Goal: Task Accomplishment & Management: Complete application form

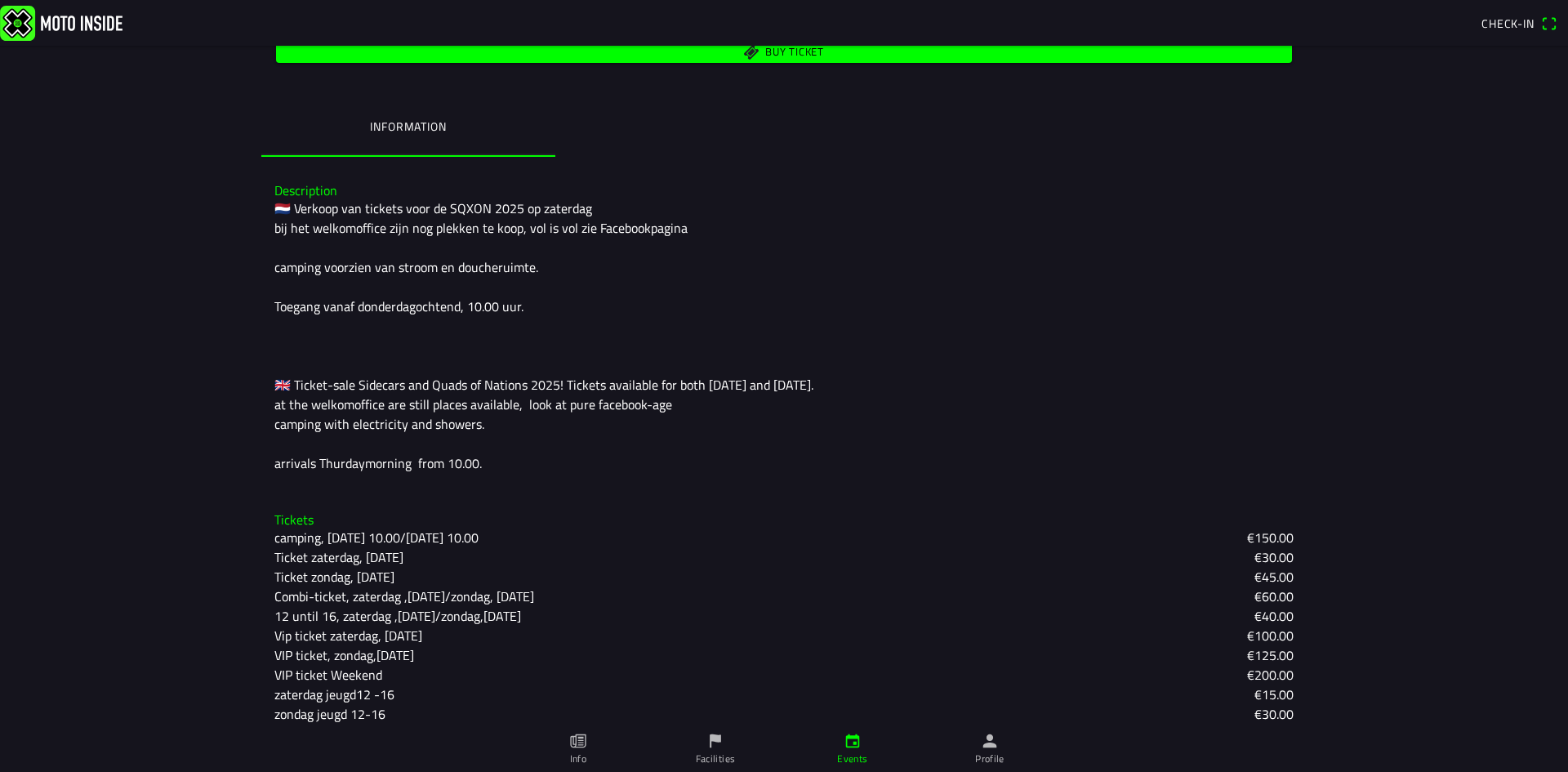
scroll to position [358, 0]
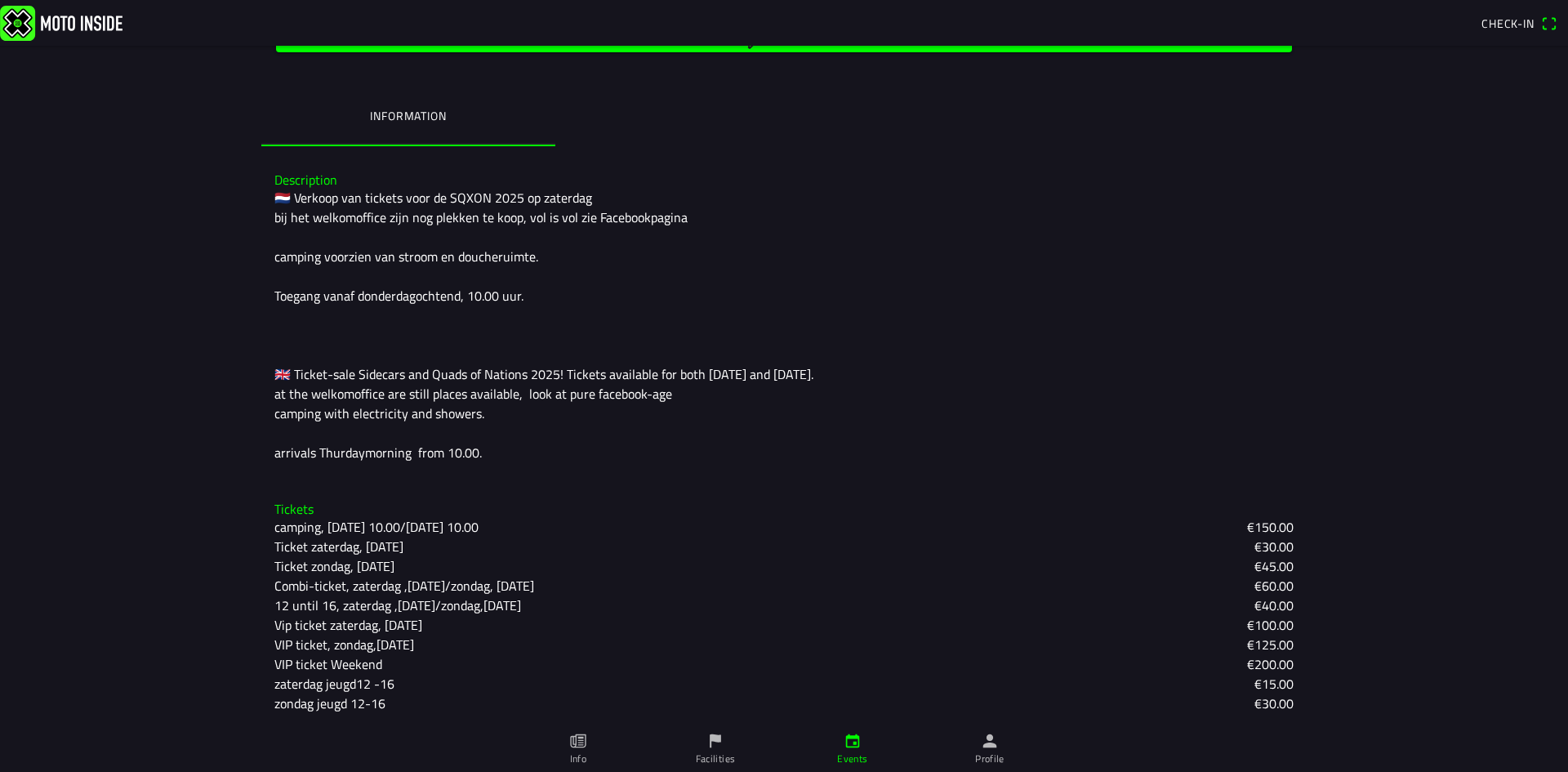
click at [992, 751] on link "Profile" at bounding box center [990, 748] width 138 height 46
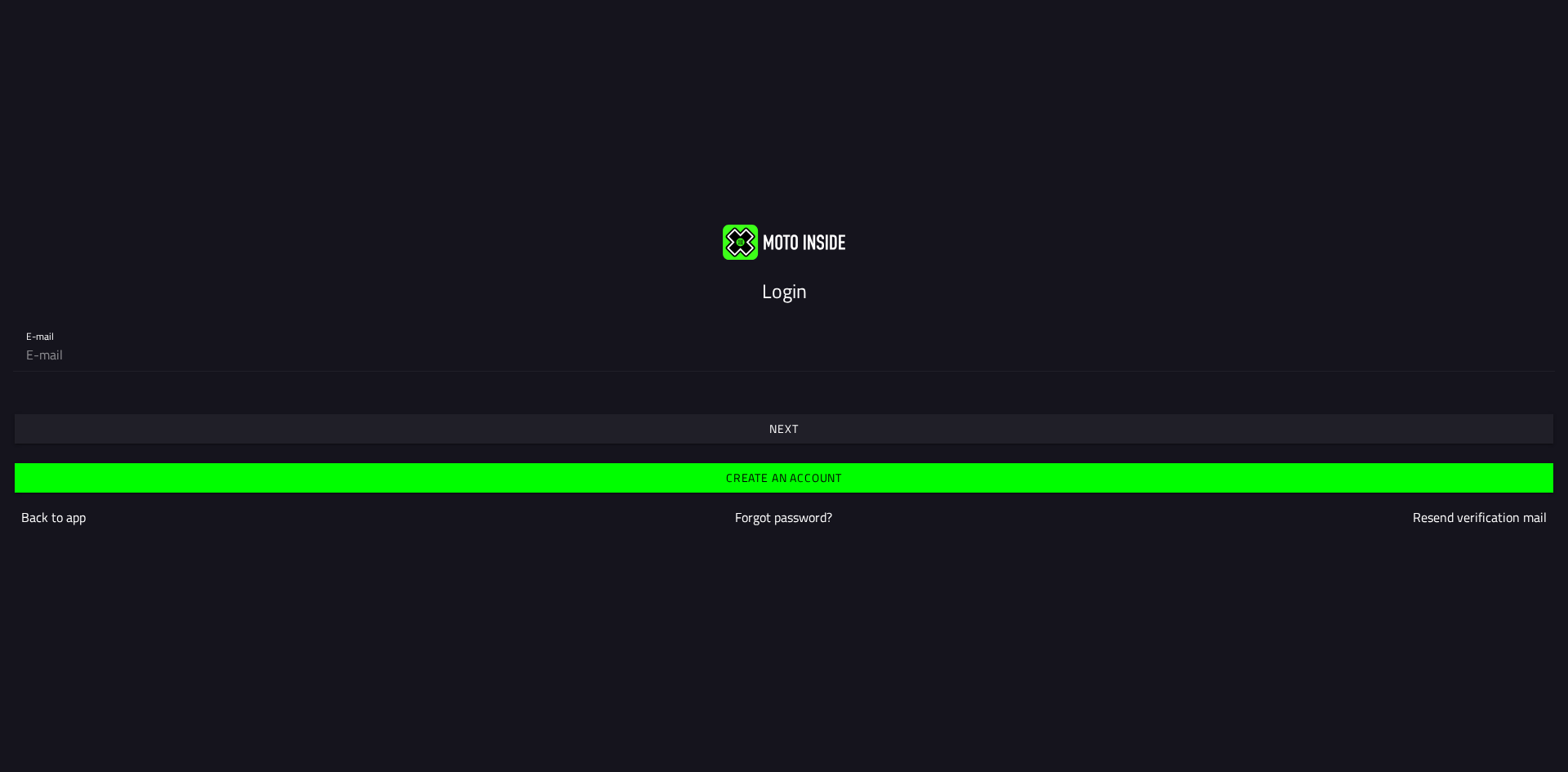
click at [0, 0] on slot "Create an account" at bounding box center [0, 0] width 0 height 0
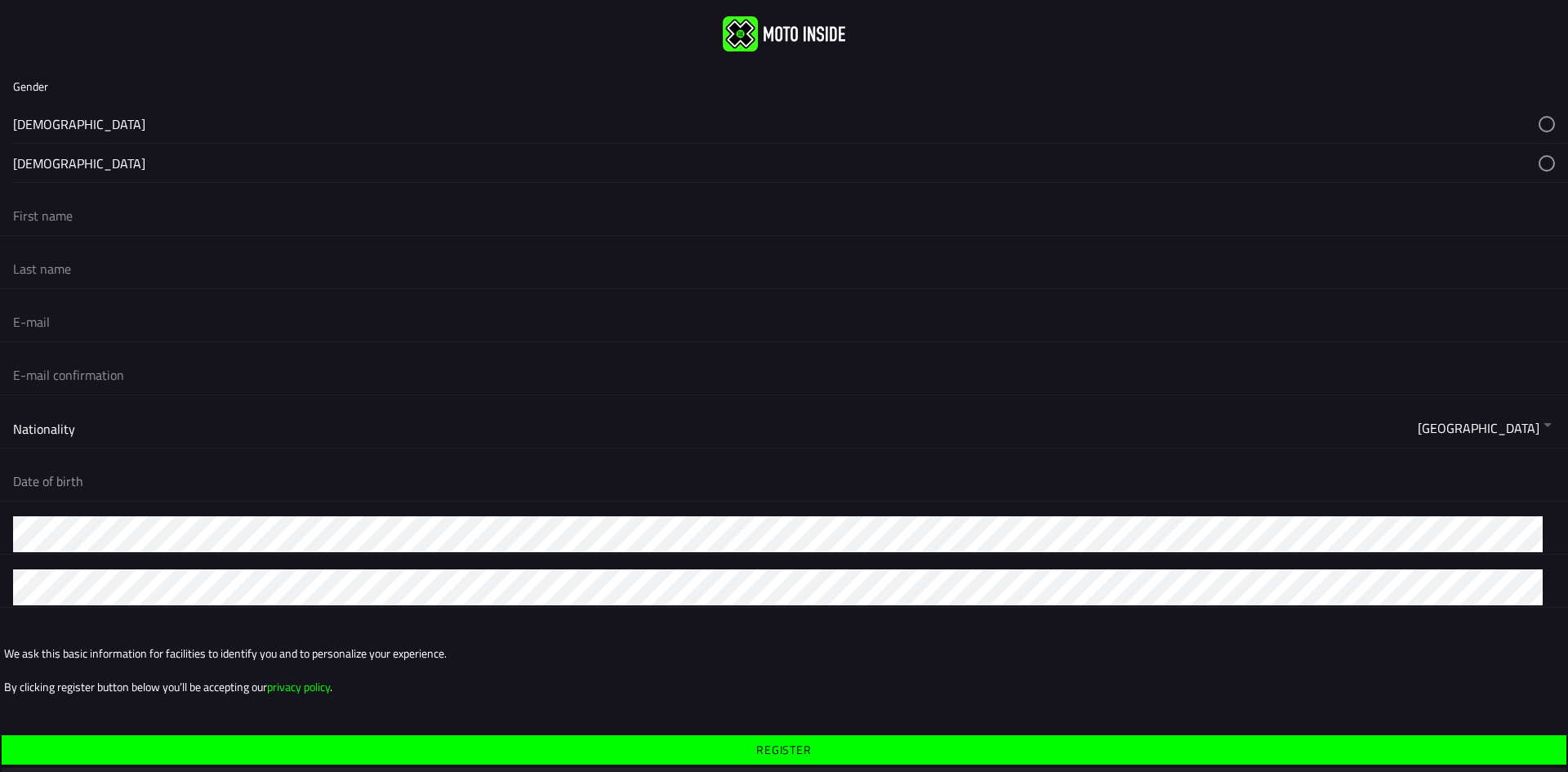
click at [17, 120] on button "button" at bounding box center [790, 124] width 1555 height 38
drag, startPoint x: 39, startPoint y: 216, endPoint x: 79, endPoint y: 223, distance: 40.6
click at [39, 216] on input "text" at bounding box center [784, 215] width 1542 height 36
type input "a"
type input "[PERSON_NAME]"
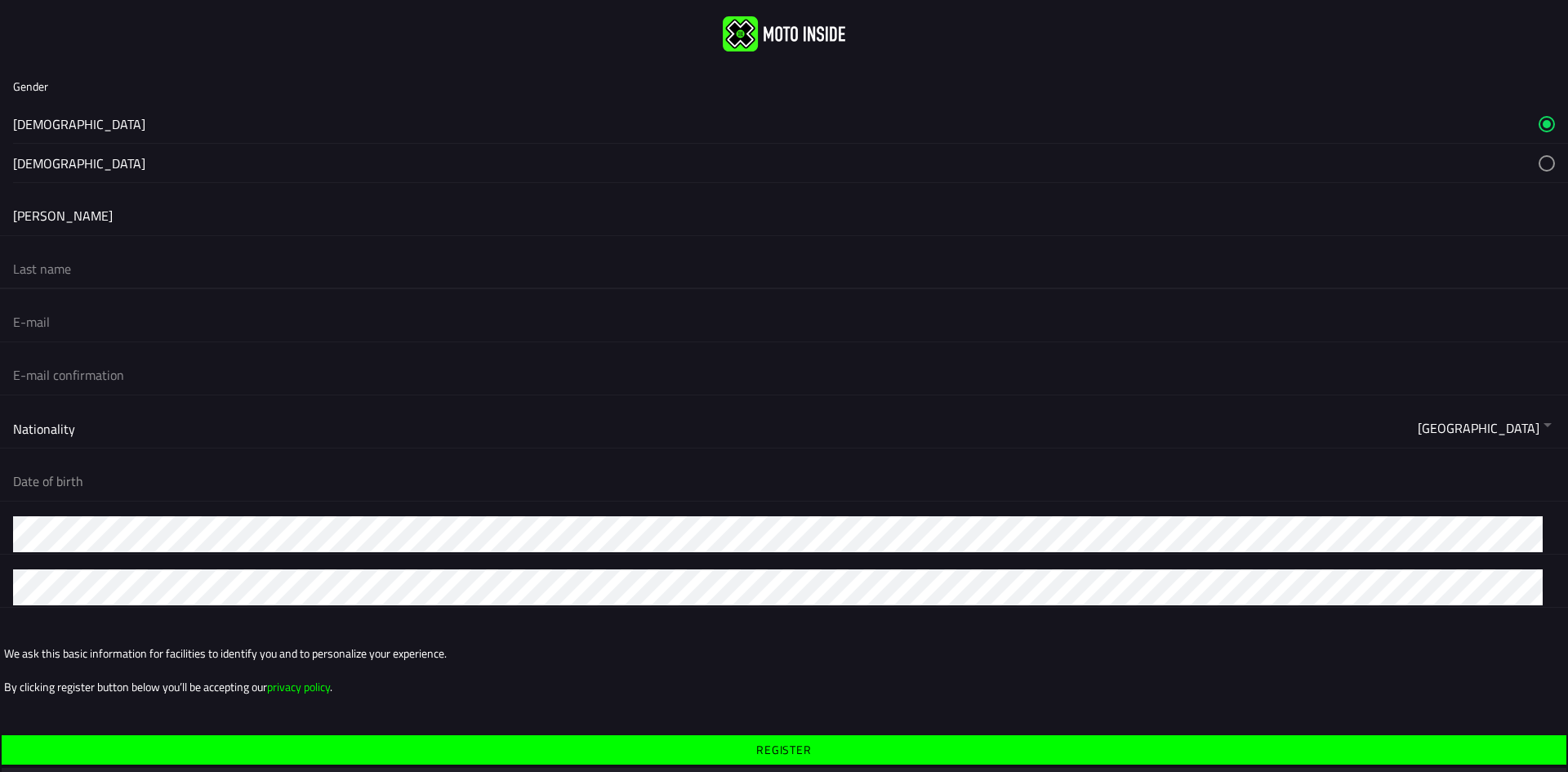
click at [58, 272] on input "text" at bounding box center [784, 268] width 1542 height 36
type input "[PERSON_NAME]"
click at [55, 323] on input "email" at bounding box center [784, 322] width 1542 height 36
type input "[PERSON_NAME][EMAIL_ADDRESS][DOMAIN_NAME]"
click at [96, 381] on input "email" at bounding box center [784, 375] width 1542 height 36
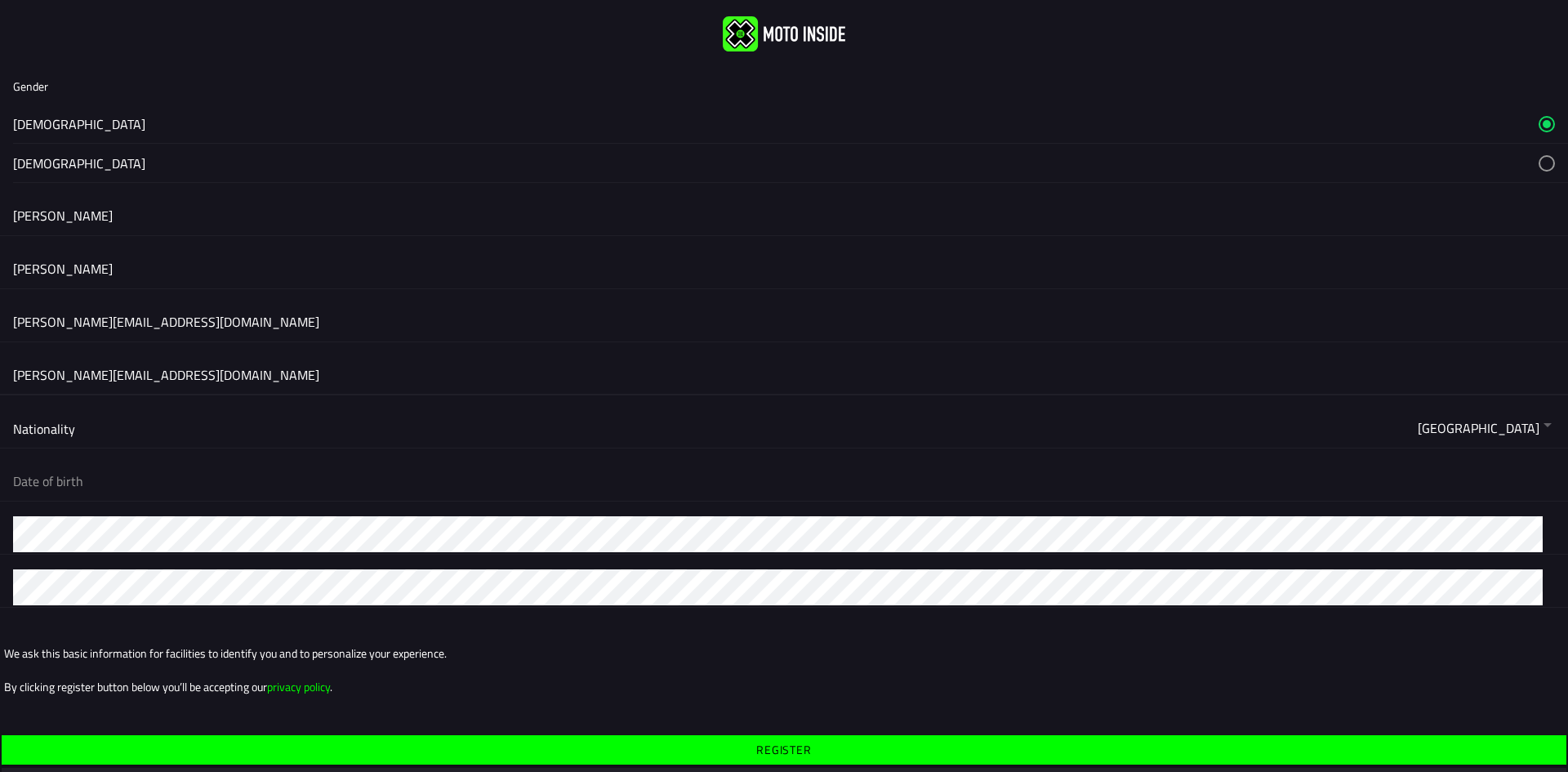
type input "[PERSON_NAME][EMAIL_ADDRESS][DOMAIN_NAME]"
click at [69, 430] on button "button" at bounding box center [790, 428] width 1555 height 39
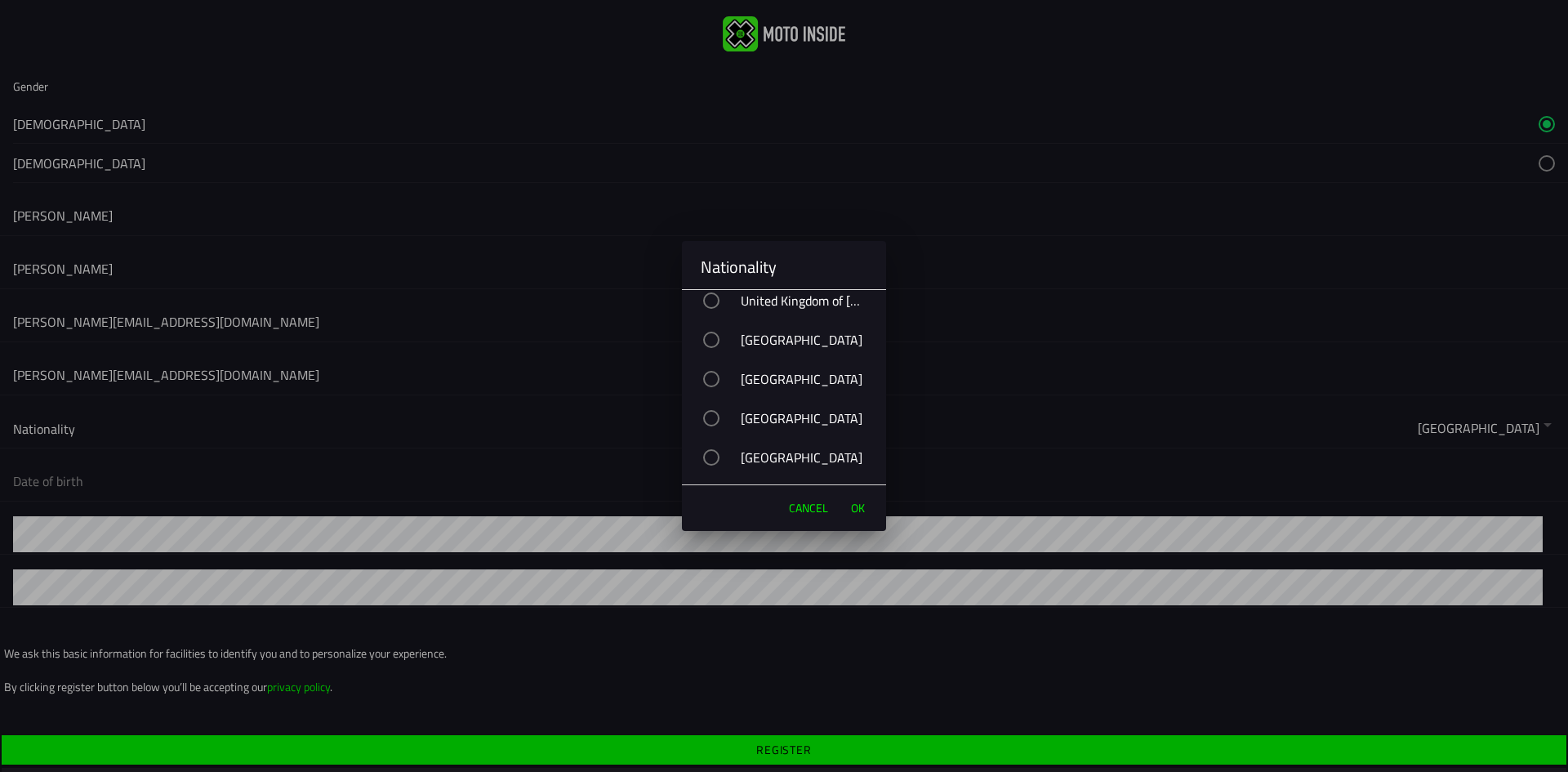
scroll to position [9313, 0]
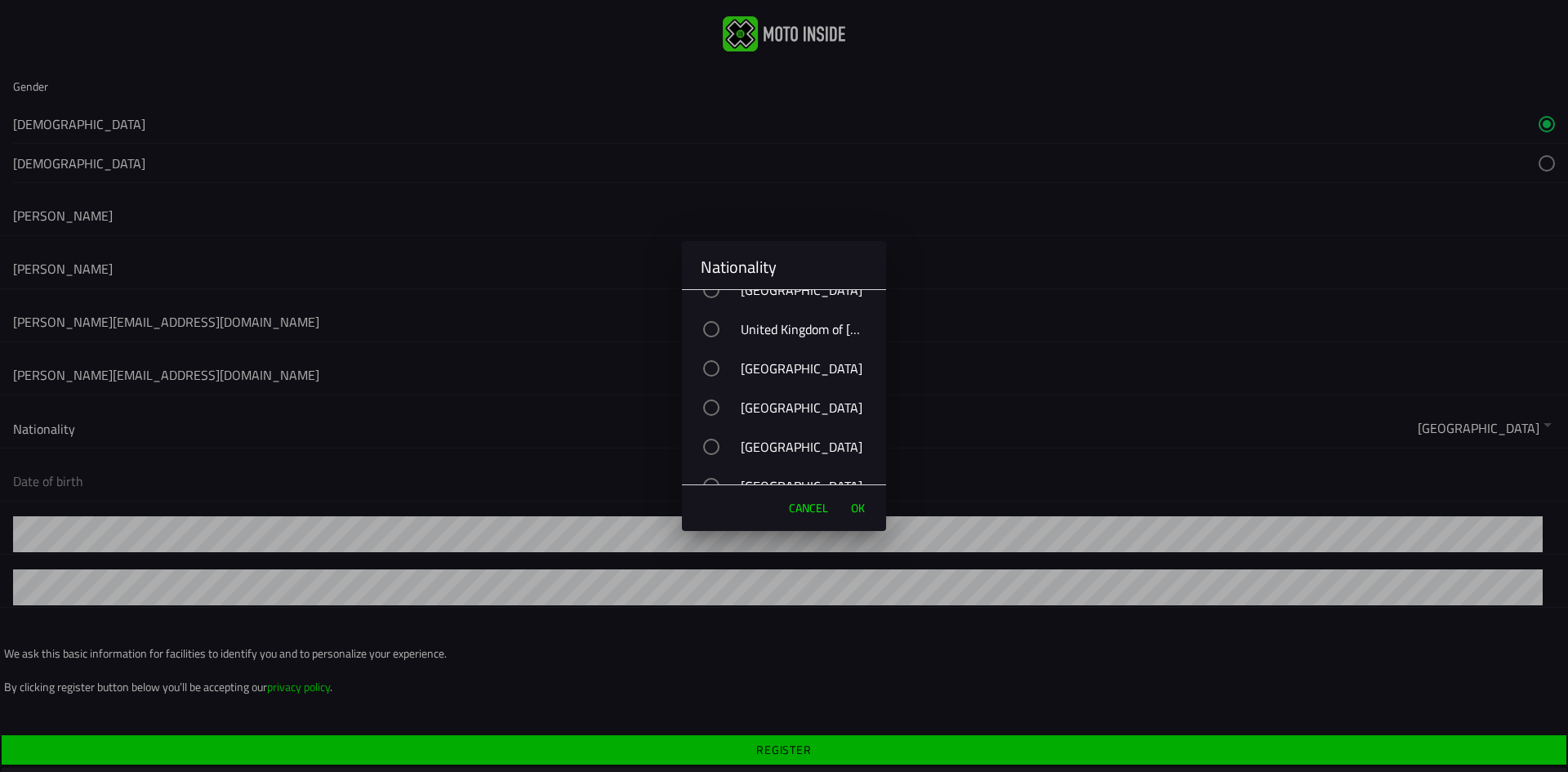
click at [710, 335] on div "button" at bounding box center [711, 328] width 17 height 17
click at [858, 504] on span "OK" at bounding box center [858, 508] width 14 height 17
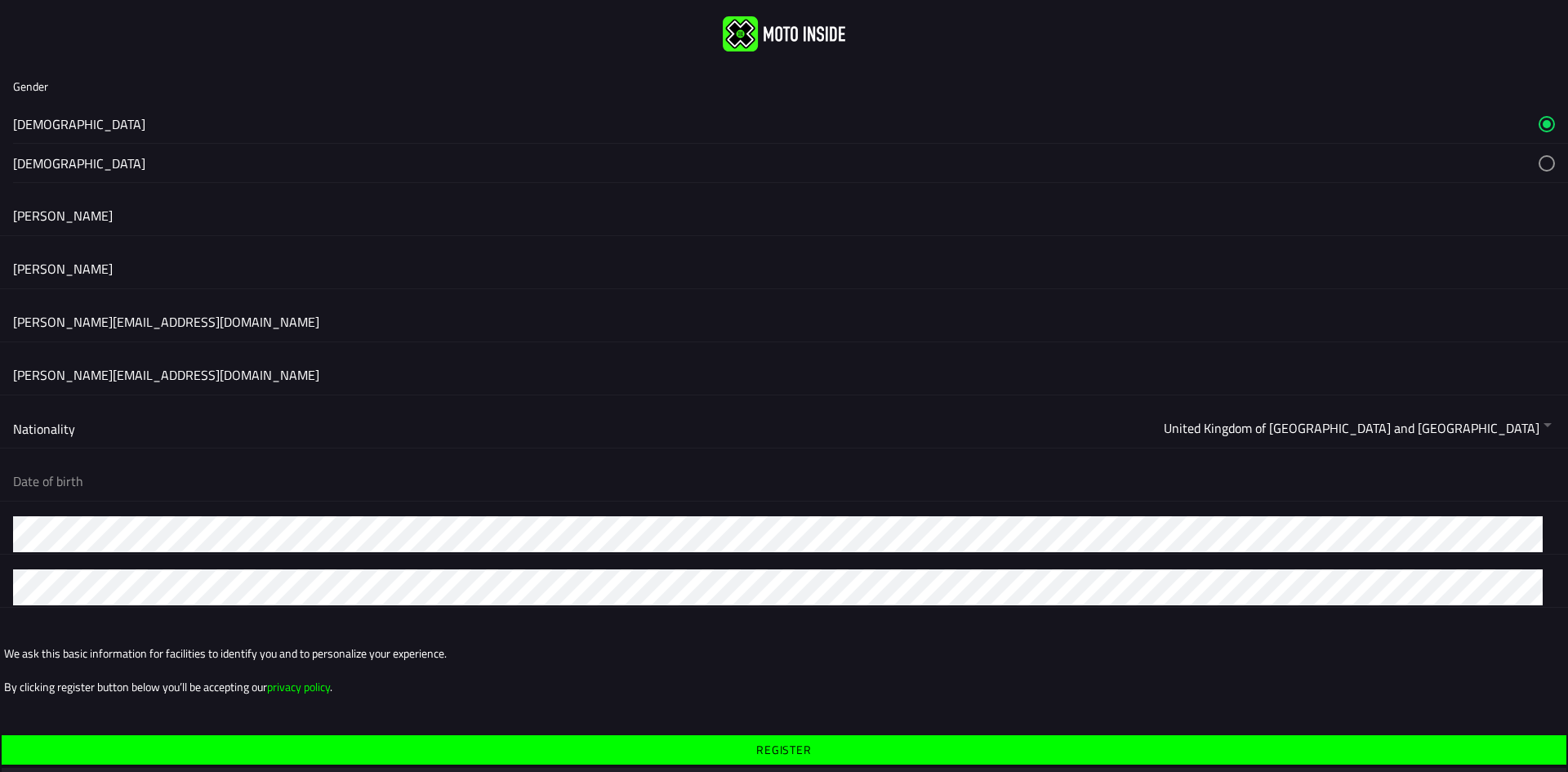
click at [64, 484] on button "button" at bounding box center [790, 481] width 1555 height 39
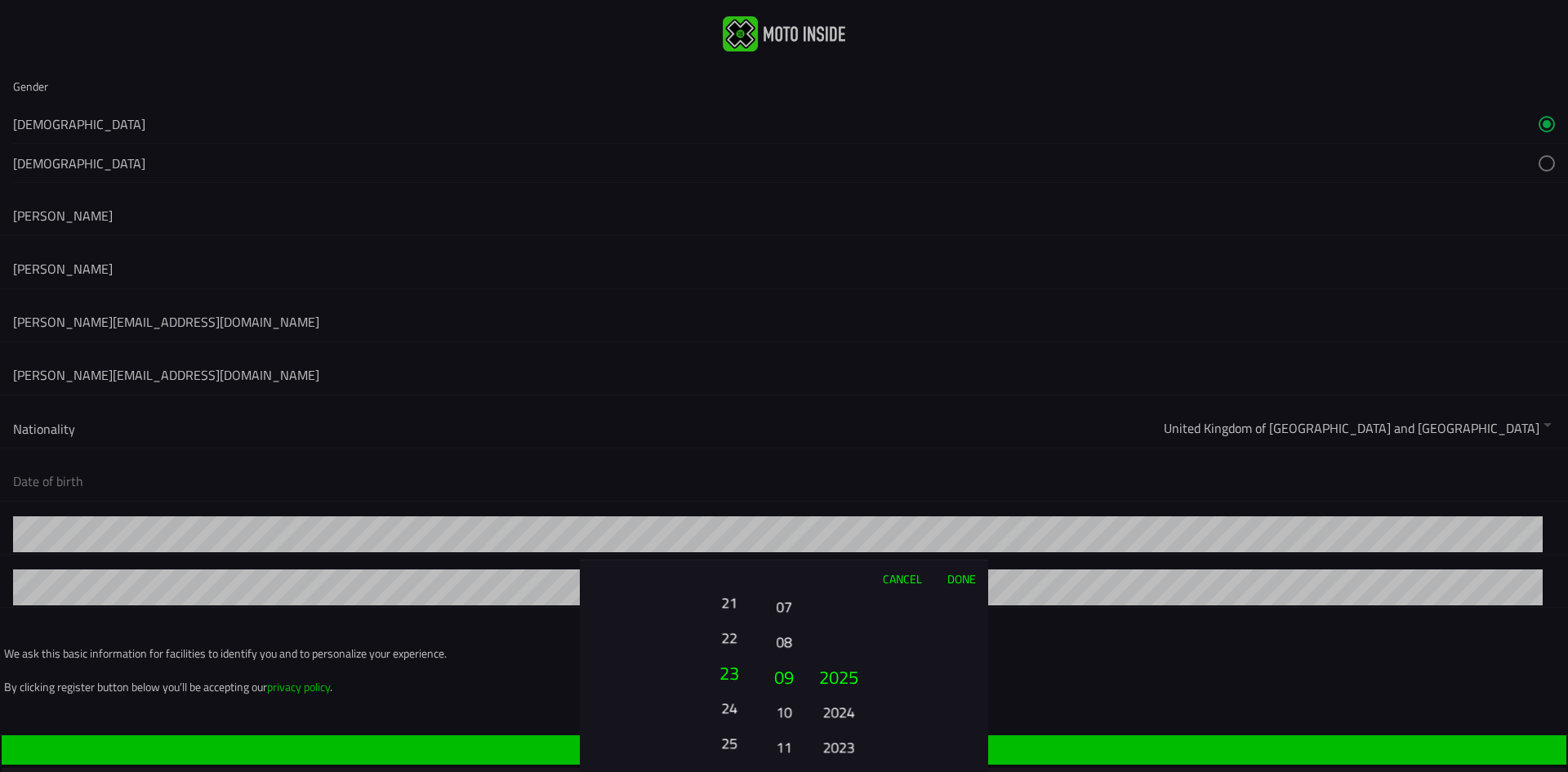
drag, startPoint x: 726, startPoint y: 688, endPoint x: 740, endPoint y: 757, distance: 70.4
click at [740, 757] on button "25" at bounding box center [729, 742] width 45 height 29
drag, startPoint x: 727, startPoint y: 626, endPoint x: 744, endPoint y: 706, distance: 81.8
click at [744, 706] on button "20" at bounding box center [729, 708] width 45 height 29
drag, startPoint x: 733, startPoint y: 700, endPoint x: 737, endPoint y: 739, distance: 39.2
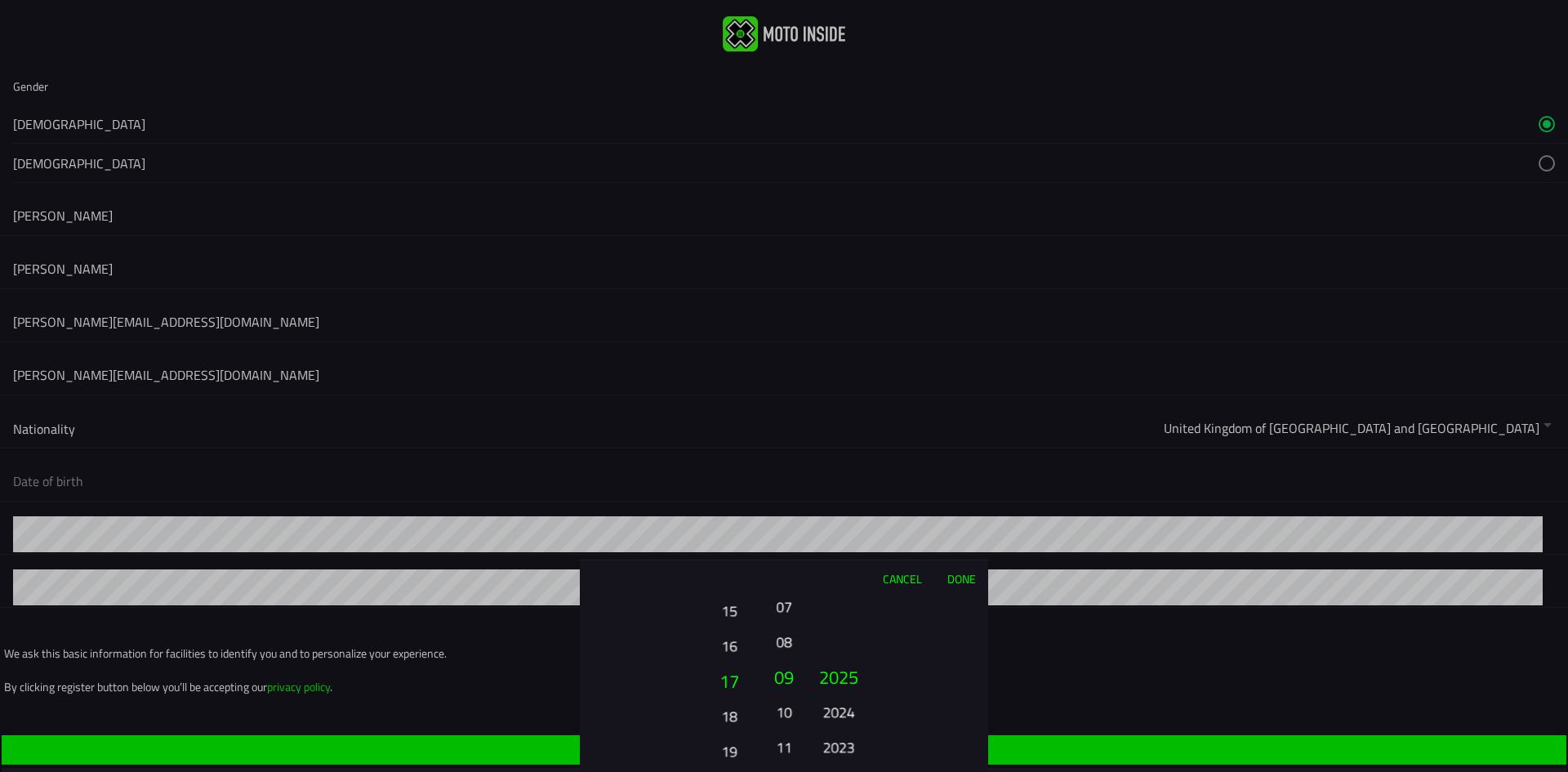
click at [737, 730] on button "18" at bounding box center [729, 715] width 45 height 29
drag, startPoint x: 735, startPoint y: 645, endPoint x: 736, endPoint y: 735, distance: 90.0
click at [735, 748] on ion-picker-column "01 02 03 04 05 06 07 08 09 10 11 12 13 14 15 16 17 18 19 20 21 22 23 24 25 26 2…" at bounding box center [672, 684] width 184 height 176
drag, startPoint x: 739, startPoint y: 654, endPoint x: 738, endPoint y: 742, distance: 88.0
click at [738, 742] on button "11" at bounding box center [729, 728] width 45 height 29
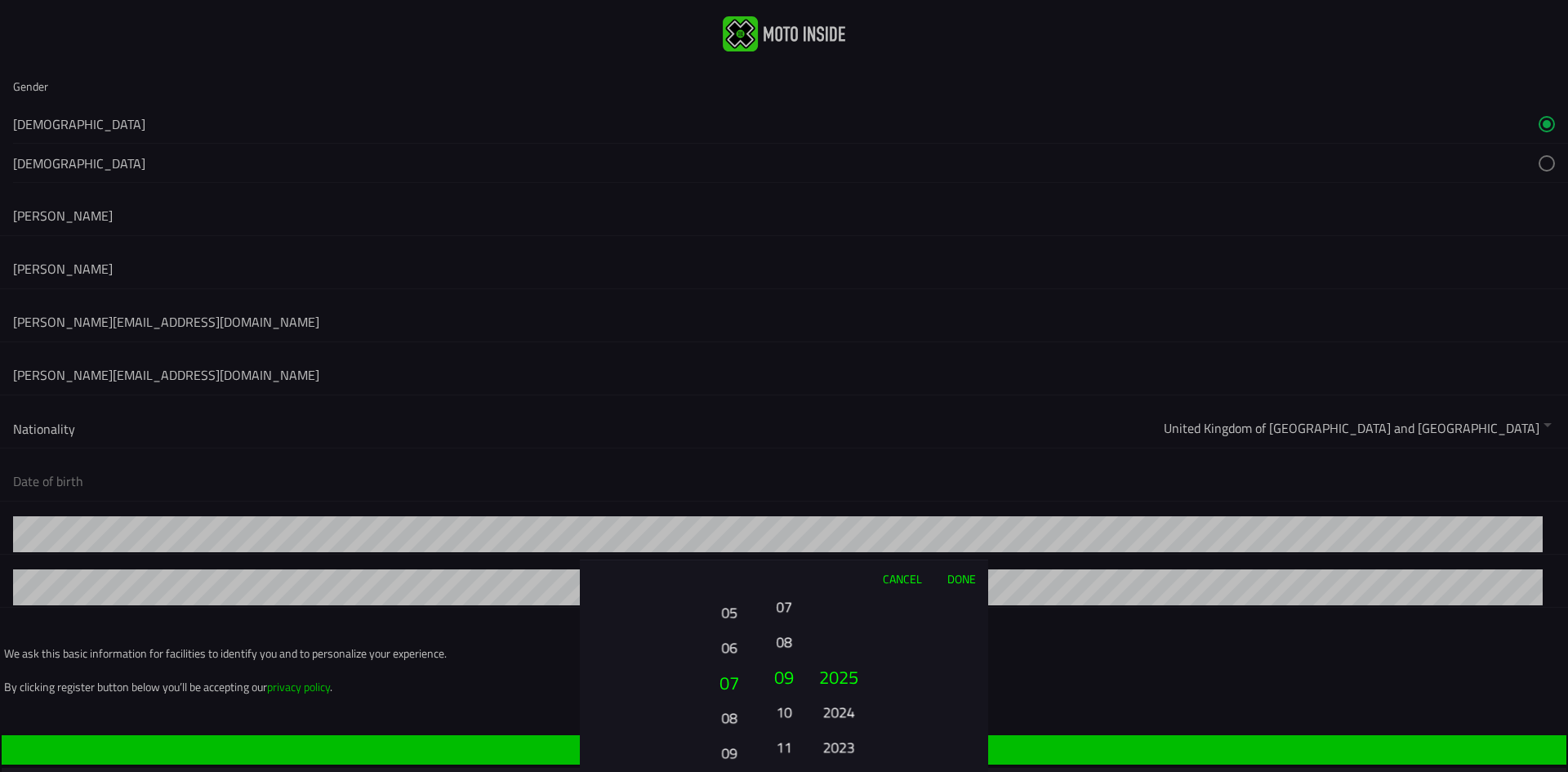
drag, startPoint x: 738, startPoint y: 686, endPoint x: 735, endPoint y: 731, distance: 45.1
click at [735, 731] on button "08" at bounding box center [729, 717] width 45 height 29
click at [738, 664] on button "04" at bounding box center [729, 674] width 56 height 35
drag, startPoint x: 785, startPoint y: 646, endPoint x: 787, endPoint y: 719, distance: 73.0
click at [787, 719] on button "08" at bounding box center [784, 714] width 23 height 29
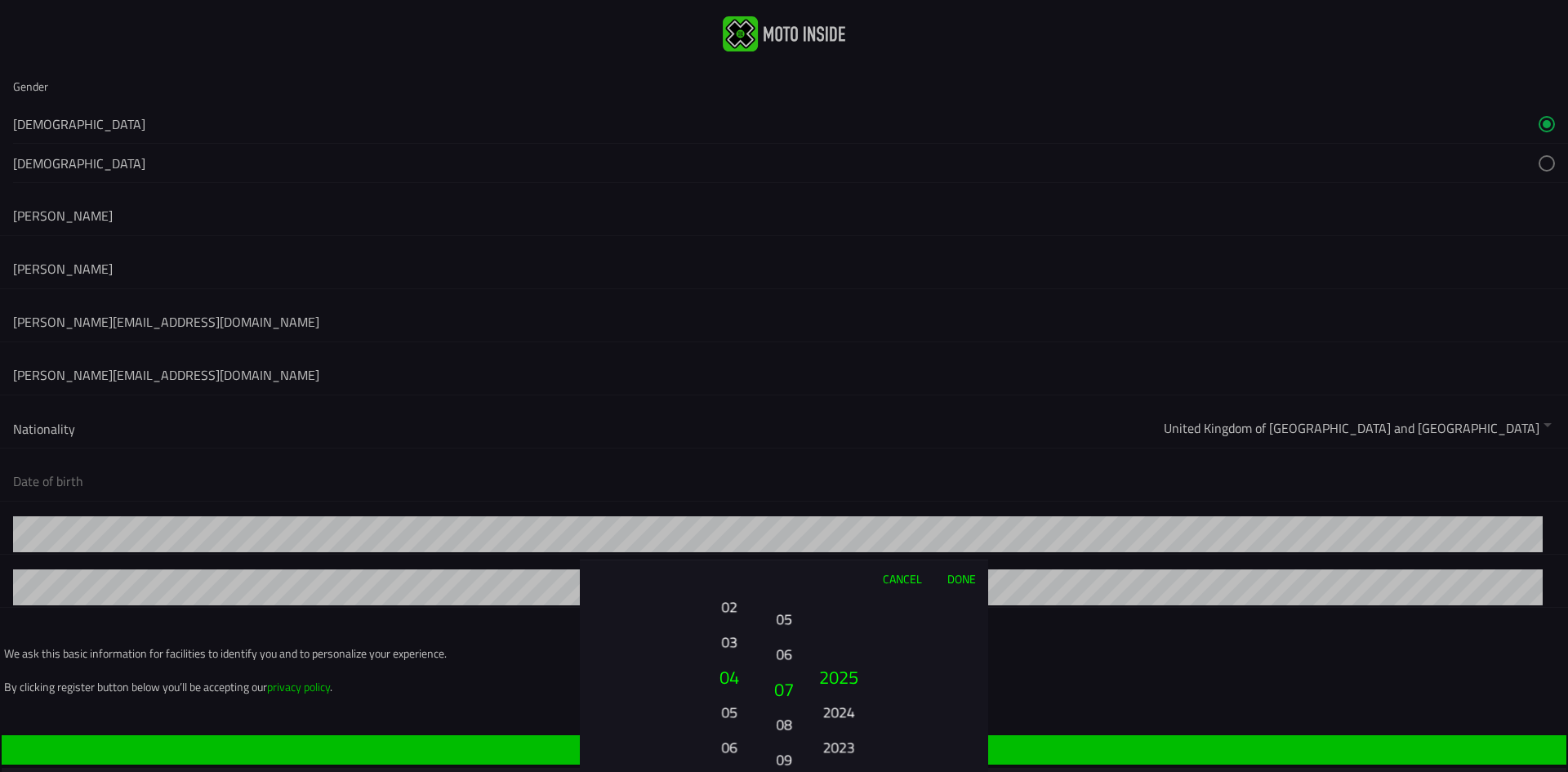
drag, startPoint x: 786, startPoint y: 679, endPoint x: 786, endPoint y: 656, distance: 23.0
click at [786, 656] on button "06" at bounding box center [784, 653] width 23 height 29
drag, startPoint x: 786, startPoint y: 688, endPoint x: 786, endPoint y: 700, distance: 12.0
click at [786, 700] on button "08" at bounding box center [784, 702] width 23 height 29
drag, startPoint x: 780, startPoint y: 681, endPoint x: 782, endPoint y: 646, distance: 35.1
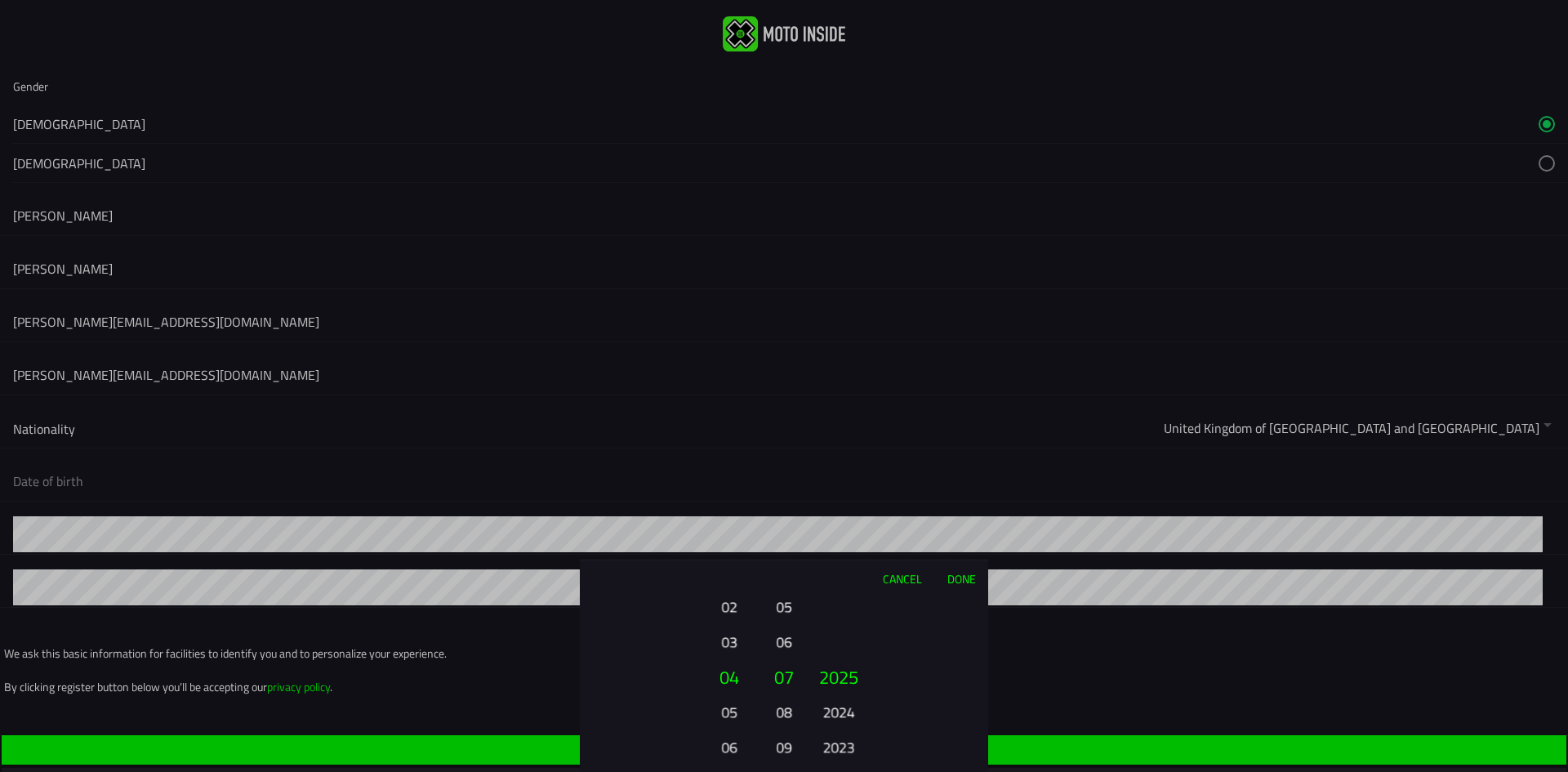
click at [782, 646] on button "06" at bounding box center [784, 641] width 23 height 29
drag, startPoint x: 778, startPoint y: 670, endPoint x: 776, endPoint y: 760, distance: 90.0
click at [776, 760] on button "09" at bounding box center [784, 766] width 23 height 29
drag, startPoint x: 835, startPoint y: 709, endPoint x: 835, endPoint y: 606, distance: 103.0
click at [835, 606] on button "2024" at bounding box center [839, 609] width 45 height 29
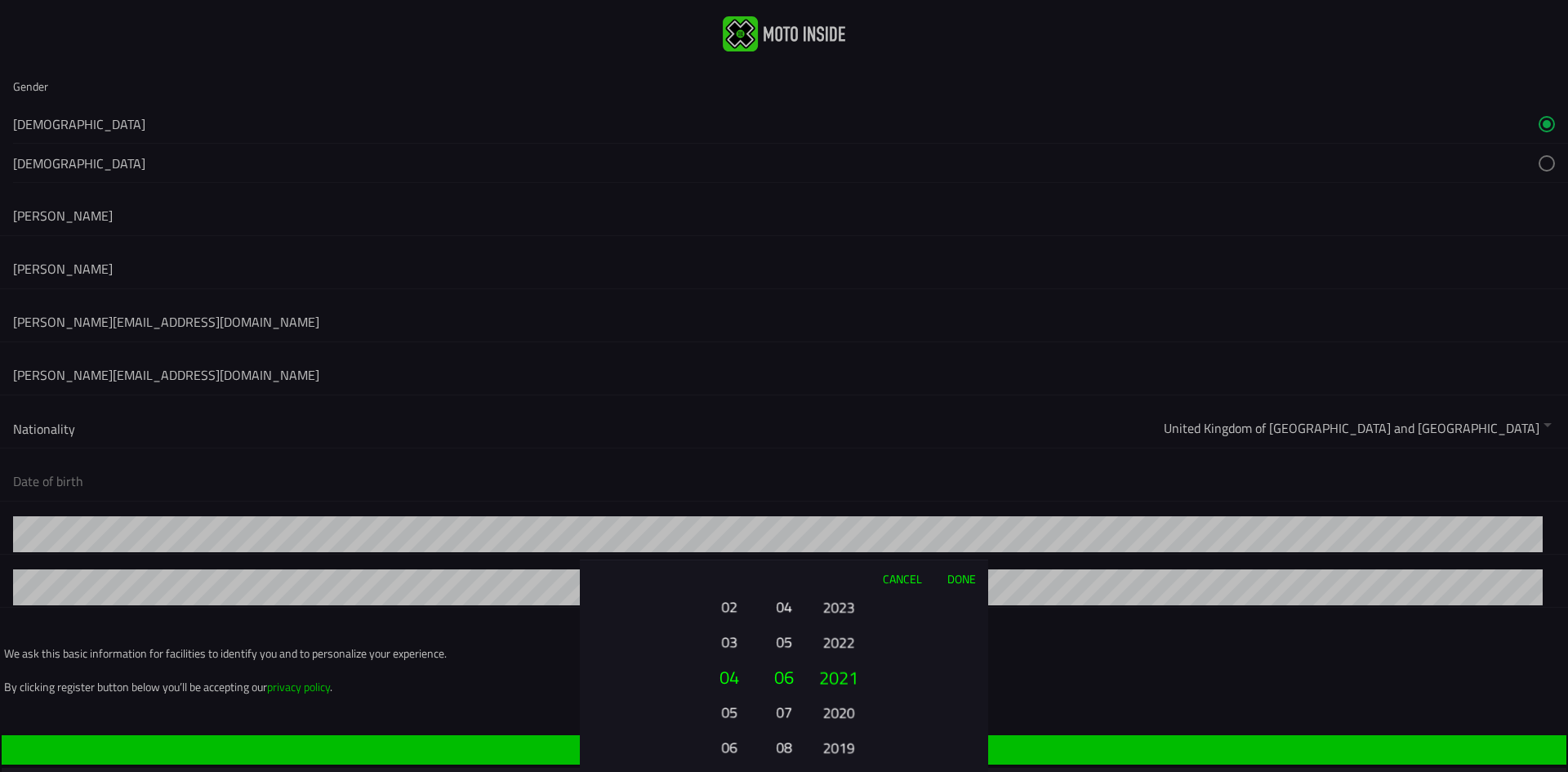
drag, startPoint x: 828, startPoint y: 704, endPoint x: 828, endPoint y: 640, distance: 64.0
click at [828, 698] on button "2020" at bounding box center [839, 712] width 45 height 29
drag, startPoint x: 834, startPoint y: 679, endPoint x: 835, endPoint y: 599, distance: 80.0
click at [835, 595] on div "Cancel Done 01 02 03 04 05 06 07 08 09 10 11 12 13 14 15 16 17 18 19 20 21 22 2…" at bounding box center [784, 666] width 409 height 213
drag, startPoint x: 840, startPoint y: 683, endPoint x: 839, endPoint y: 628, distance: 55.0
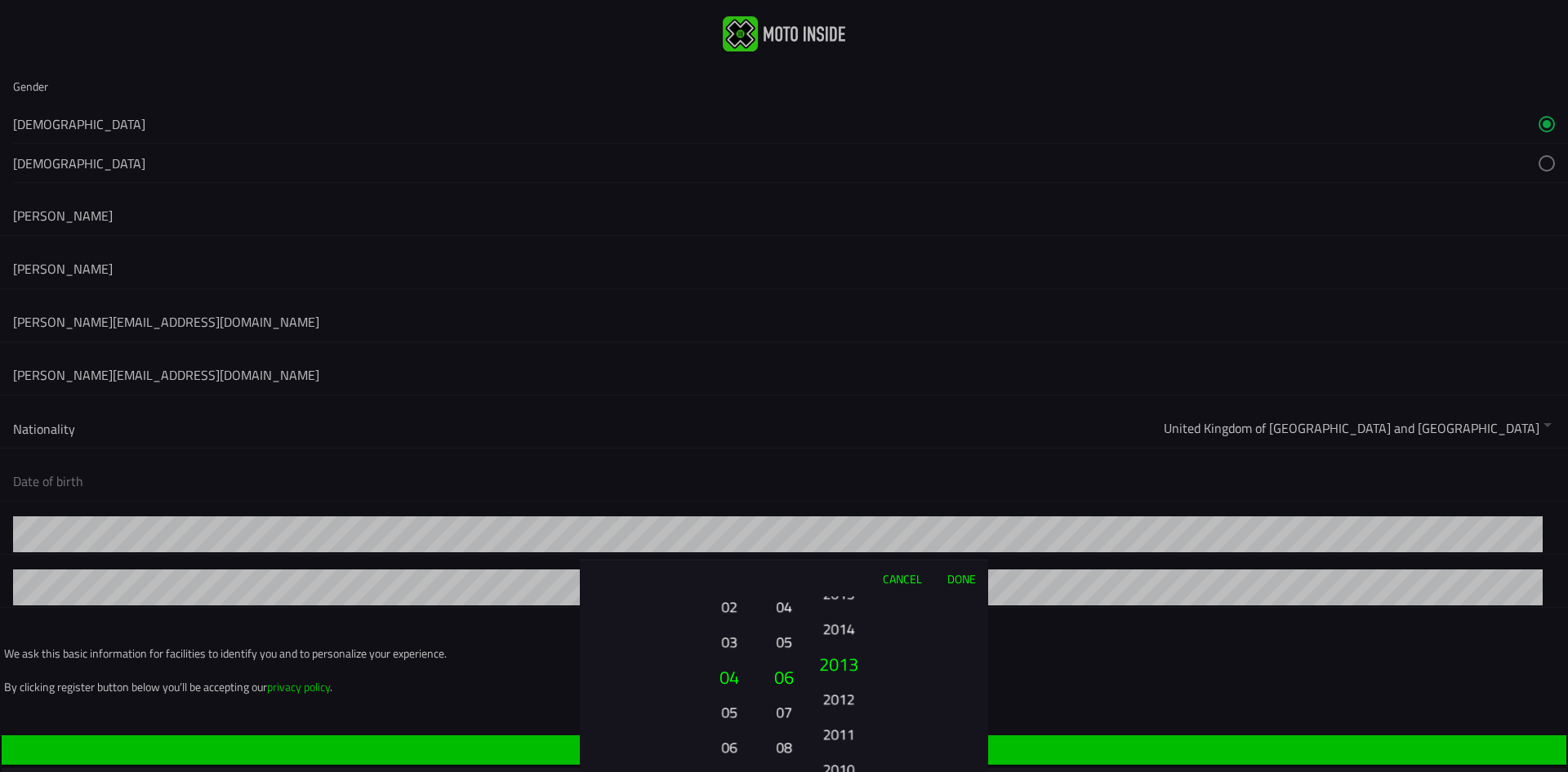
click at [840, 632] on ion-picker-column "2025 2024 2023 2022 2021 2020 2019 2018 2017 2016 2015 2014 2013 2012 2011 2010…" at bounding box center [896, 684] width 184 height 176
drag, startPoint x: 839, startPoint y: 675, endPoint x: 834, endPoint y: 628, distance: 47.3
click at [835, 668] on button "2009" at bounding box center [839, 686] width 56 height 35
drag, startPoint x: 831, startPoint y: 721, endPoint x: 833, endPoint y: 570, distance: 151.0
click at [833, 570] on div "Cancel Done 01 02 03 04 05 06 07 08 09 10 11 12 13 14 15 16 17 18 19 20 21 22 2…" at bounding box center [784, 666] width 409 height 213
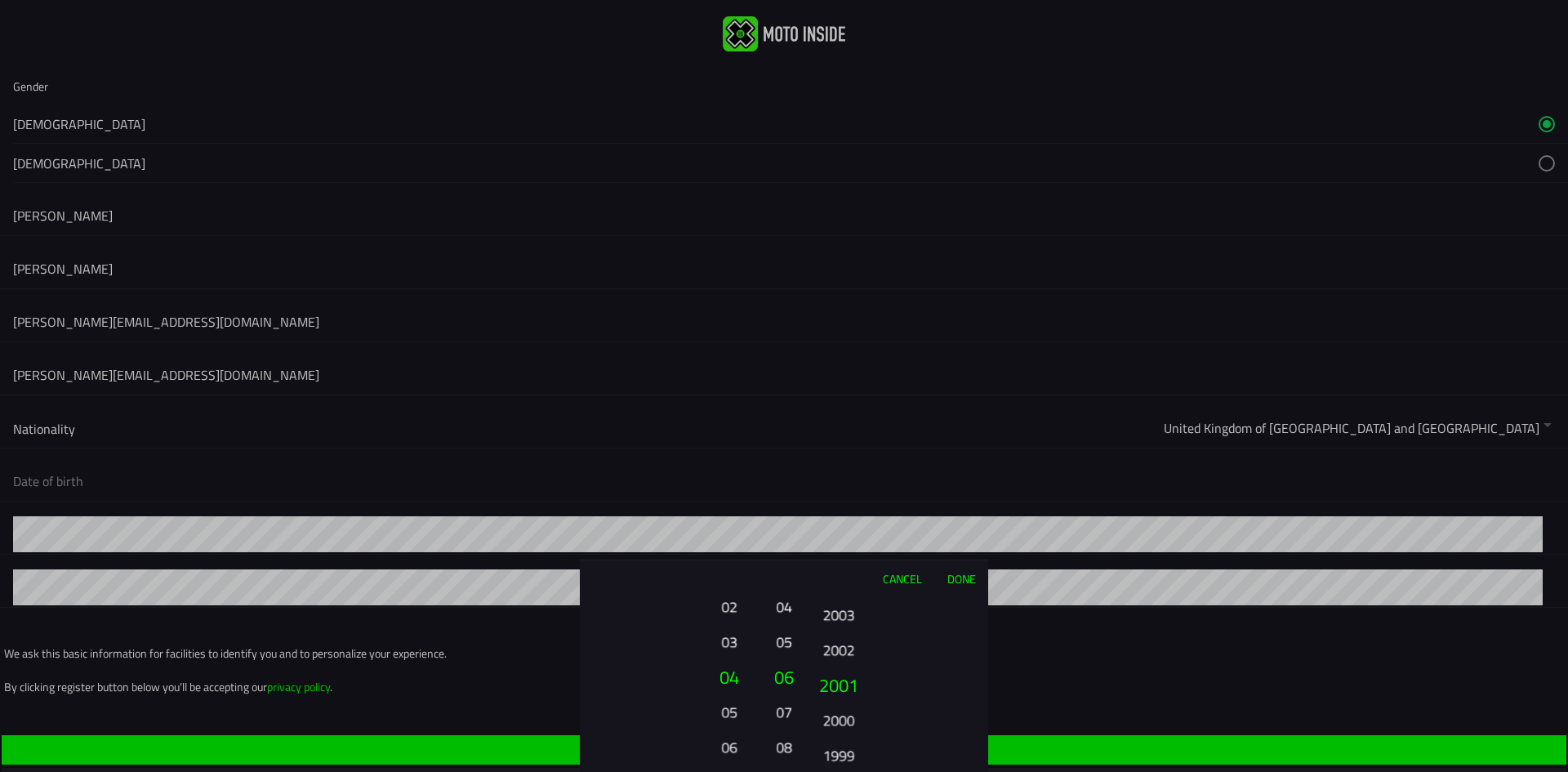
click at [833, 706] on button "2000" at bounding box center [839, 720] width 45 height 29
drag, startPoint x: 843, startPoint y: 689, endPoint x: 843, endPoint y: 647, distance: 42.0
click at [843, 657] on button "1996" at bounding box center [839, 645] width 45 height 29
drag, startPoint x: 837, startPoint y: 716, endPoint x: 837, endPoint y: 647, distance: 69.0
click at [837, 690] on button "1987" at bounding box center [839, 704] width 45 height 29
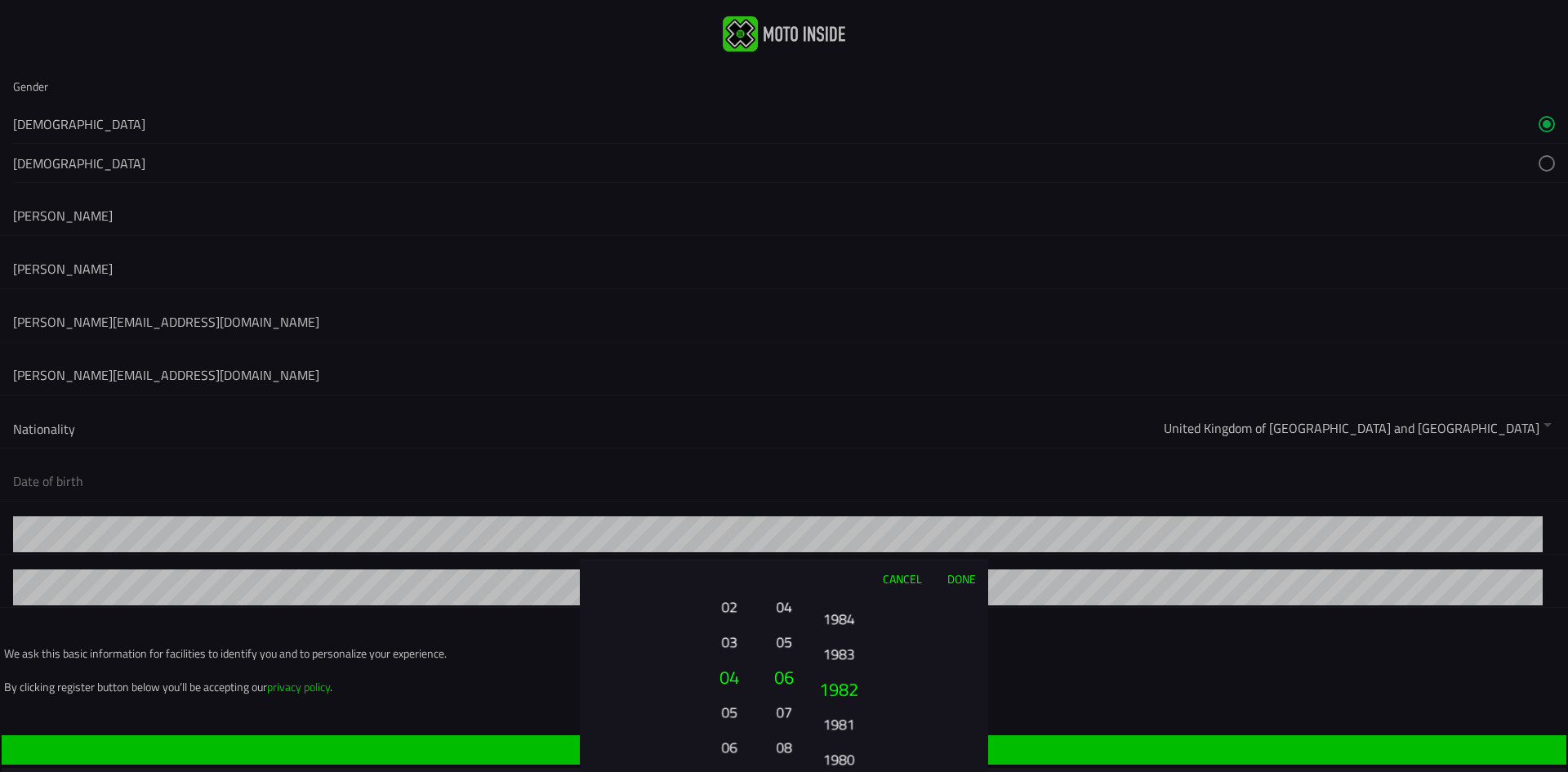
drag, startPoint x: 835, startPoint y: 726, endPoint x: 835, endPoint y: 693, distance: 33.0
click at [835, 710] on button "1981" at bounding box center [839, 724] width 45 height 29
drag, startPoint x: 838, startPoint y: 700, endPoint x: 836, endPoint y: 675, distance: 25.1
click at [836, 687] on button "1979" at bounding box center [839, 701] width 45 height 29
drag, startPoint x: 830, startPoint y: 722, endPoint x: 835, endPoint y: 668, distance: 54.2
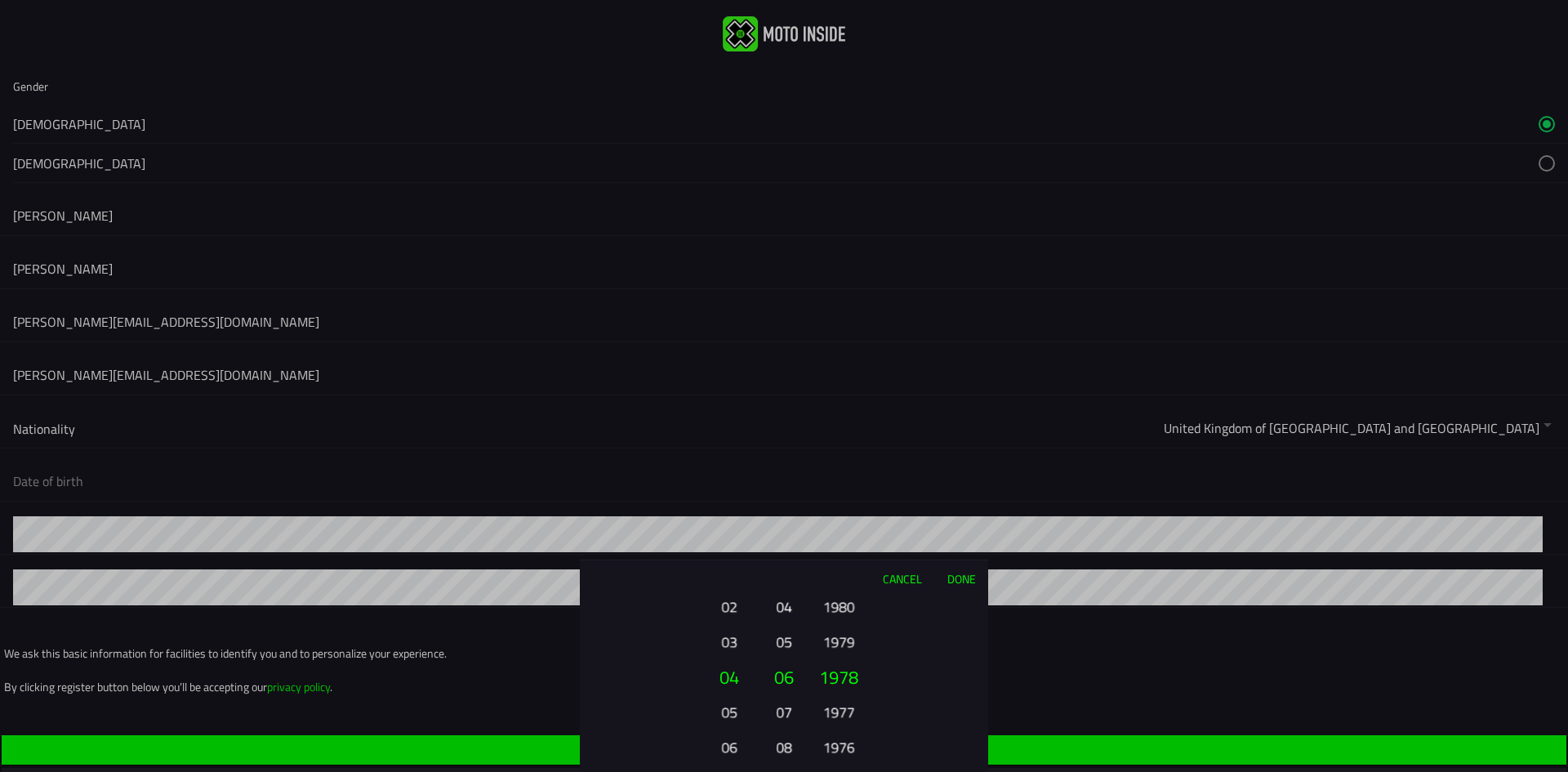
click at [835, 698] on button "1977" at bounding box center [839, 712] width 45 height 29
drag, startPoint x: 834, startPoint y: 717, endPoint x: 838, endPoint y: 683, distance: 34.2
click at [838, 698] on button "1974" at bounding box center [839, 712] width 45 height 29
drag, startPoint x: 835, startPoint y: 716, endPoint x: 836, endPoint y: 684, distance: 32.0
click at [836, 684] on button "1972" at bounding box center [839, 680] width 56 height 35
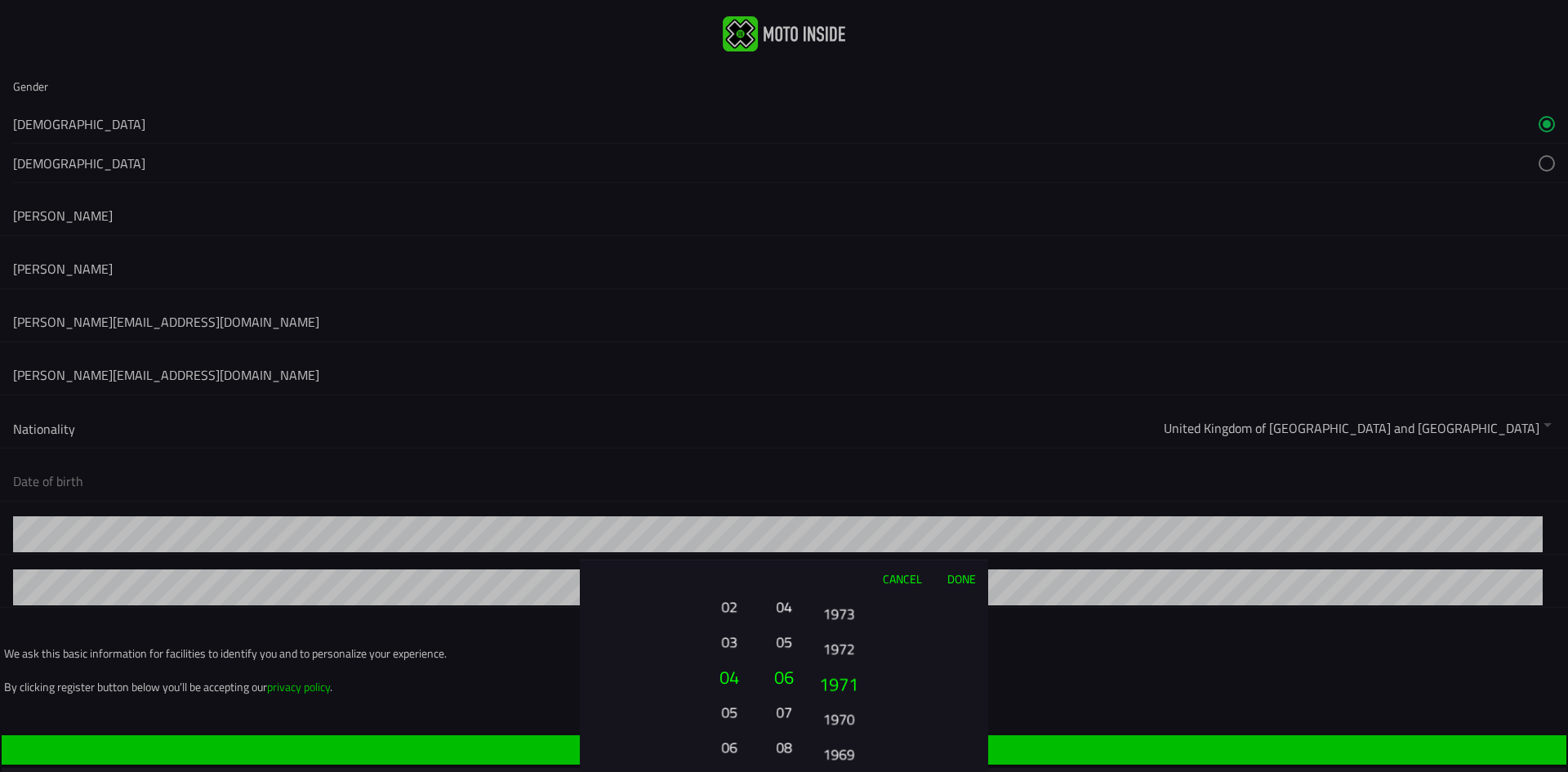
drag, startPoint x: 836, startPoint y: 698, endPoint x: 841, endPoint y: 729, distance: 31.4
click at [841, 729] on button "1970" at bounding box center [839, 718] width 45 height 29
click at [947, 581] on button "Done" at bounding box center [962, 578] width 54 height 36
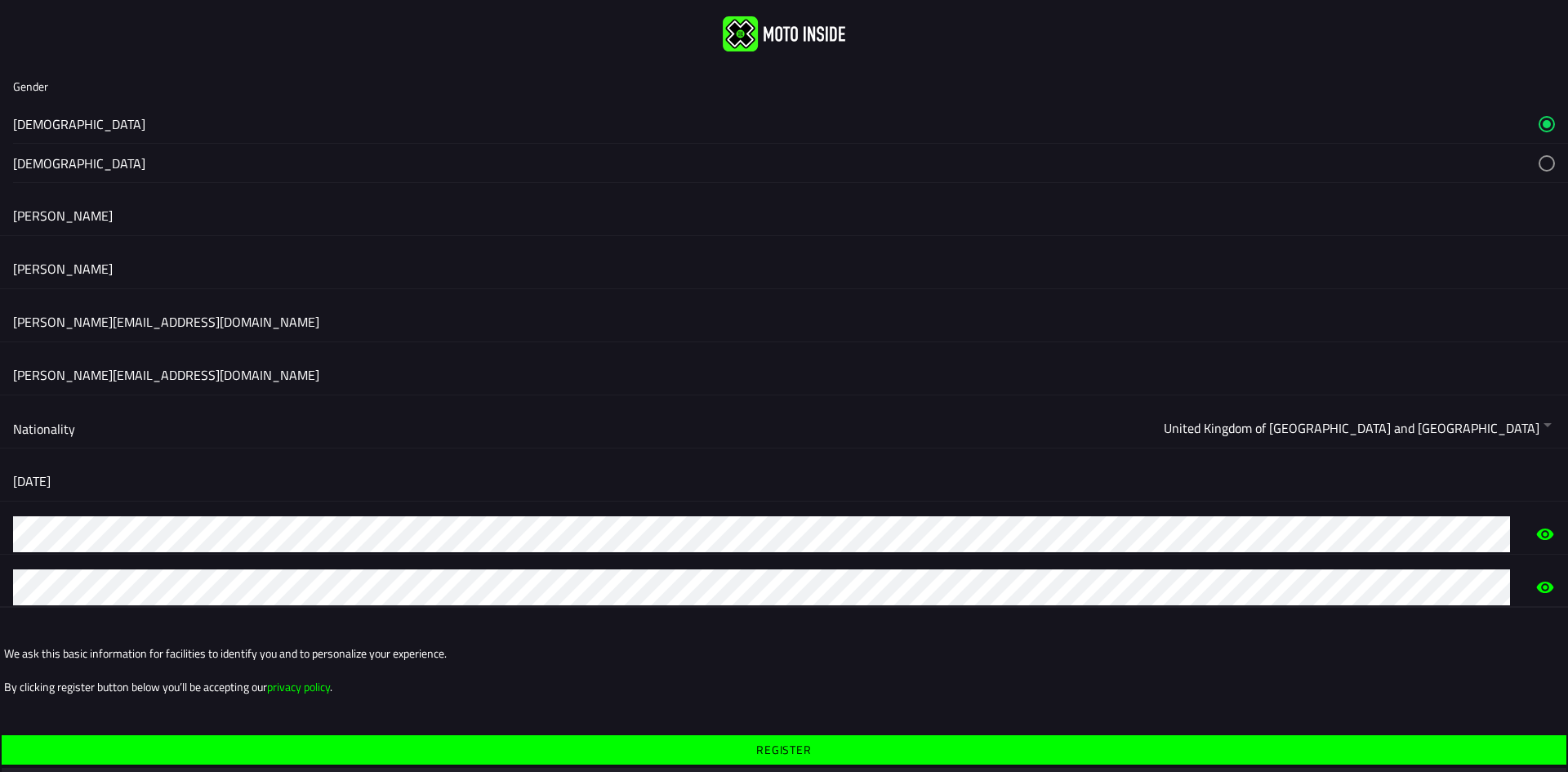
click at [801, 674] on ion-col "We ask this basic information for facilities to identify you and to personalize…" at bounding box center [784, 670] width 1560 height 98
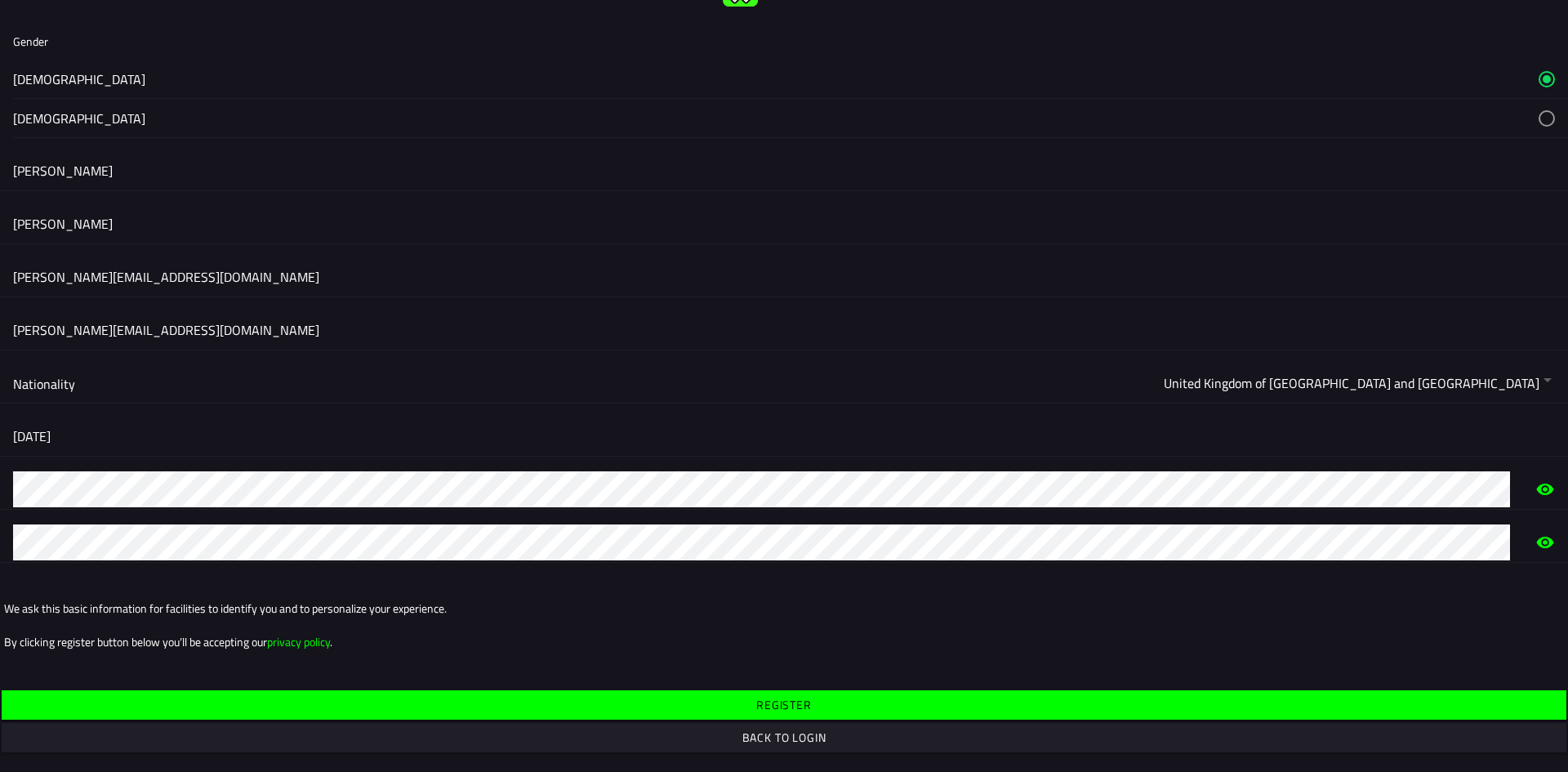
click at [0, 0] on slot "Register" at bounding box center [0, 0] width 0 height 0
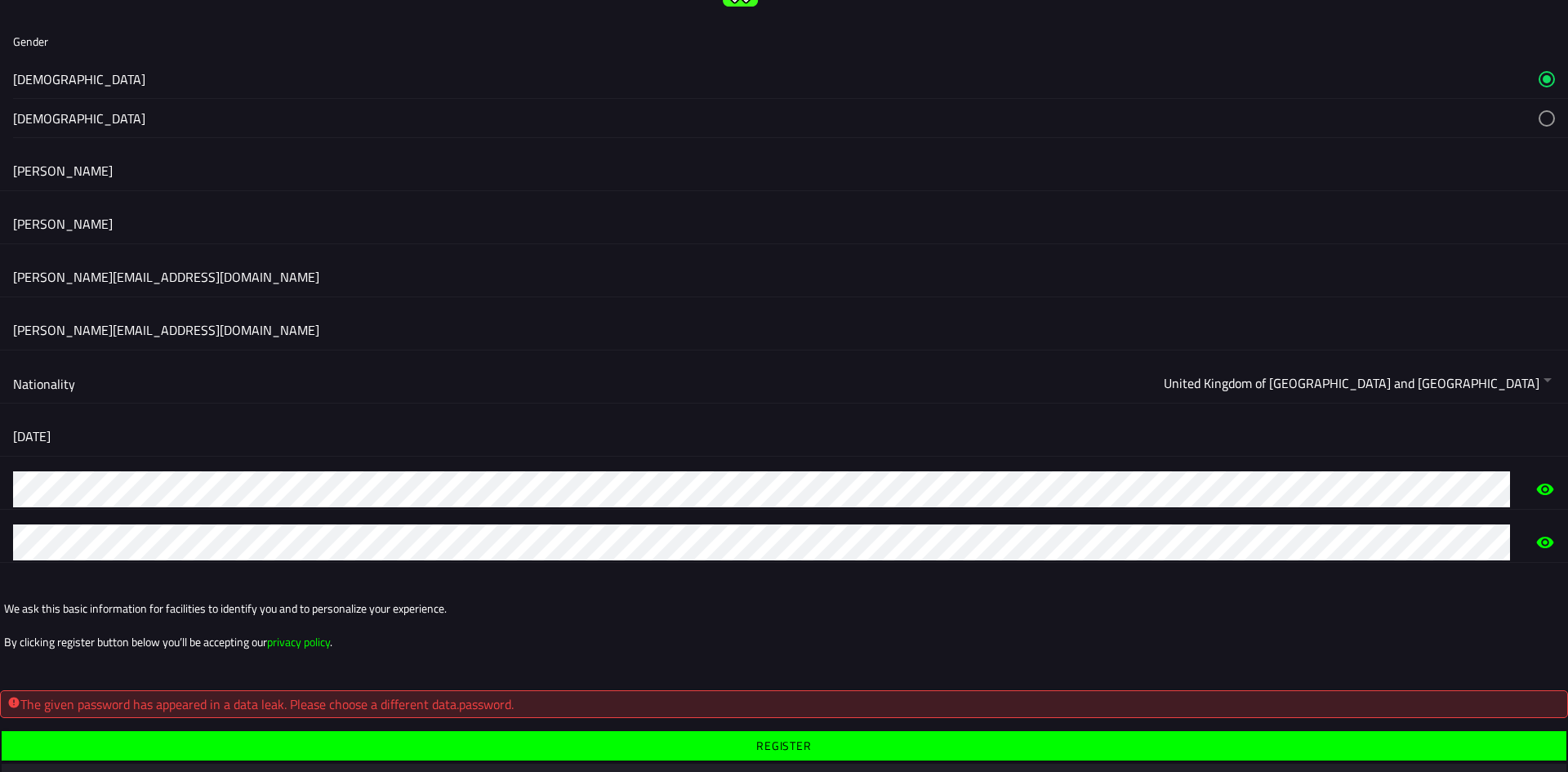
click at [821, 626] on ion-col "We ask this basic information for facilities to identify you and to personalize…" at bounding box center [784, 625] width 1560 height 98
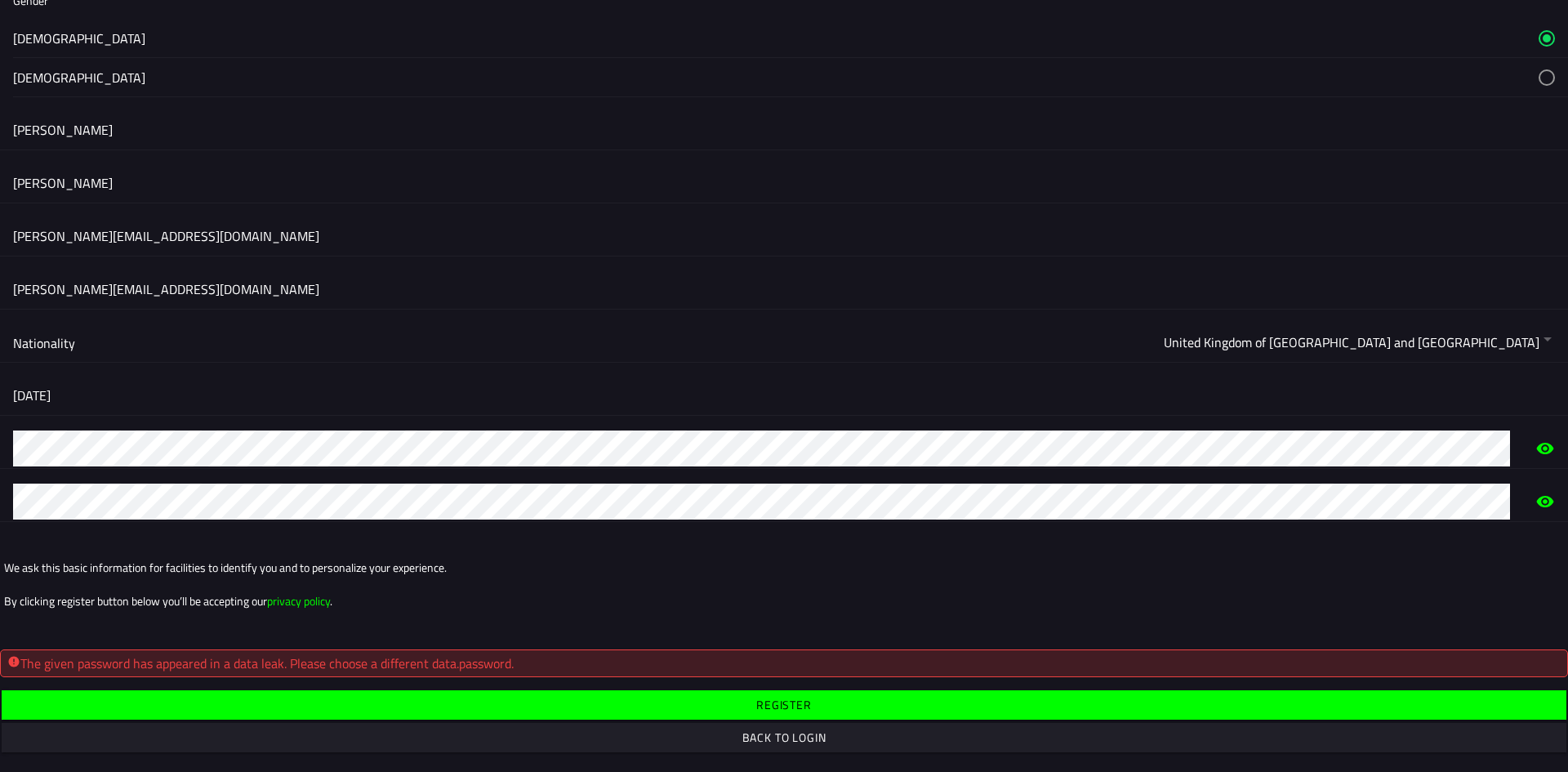
click at [0, 0] on slot "Register" at bounding box center [0, 0] width 0 height 0
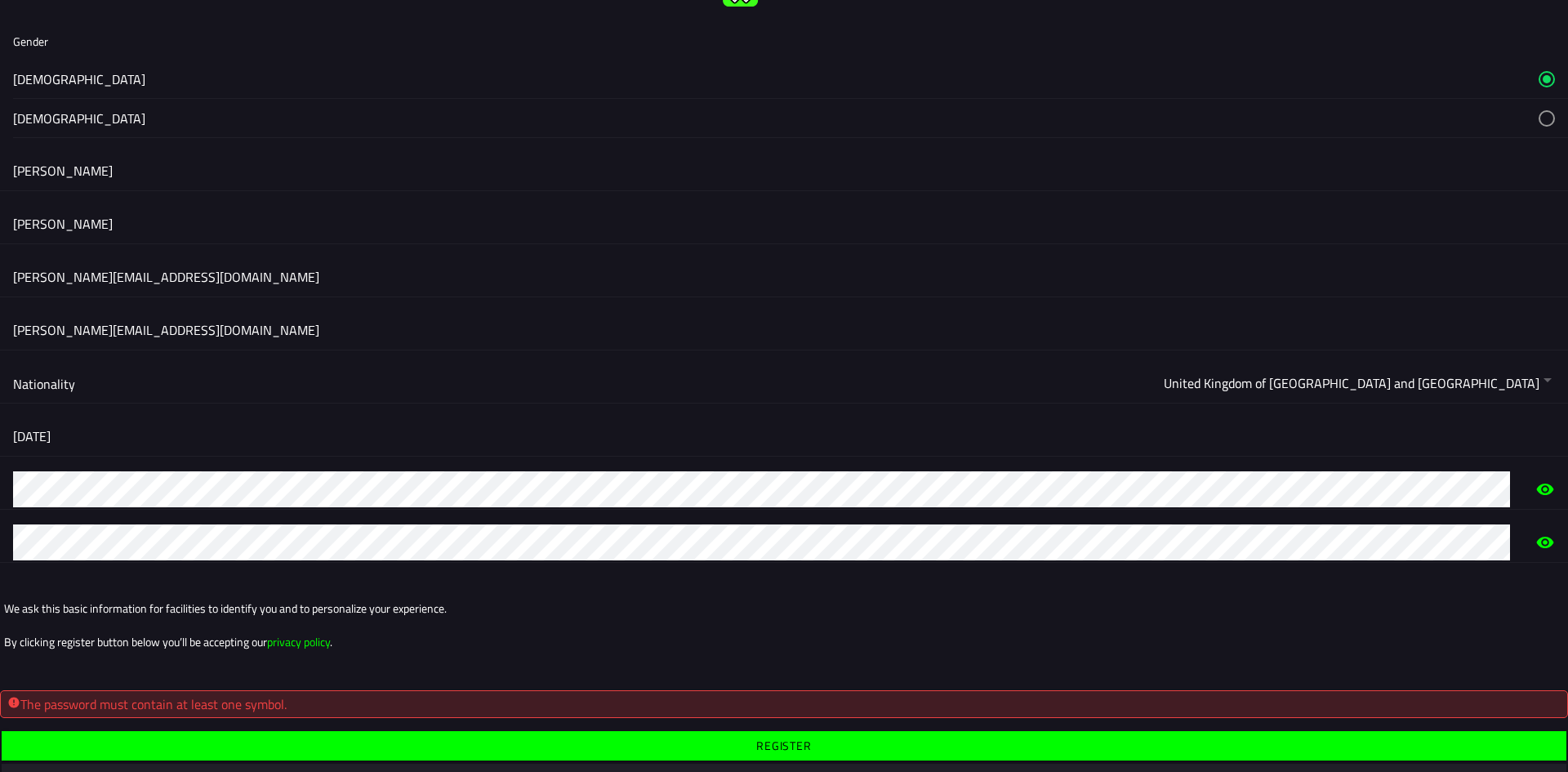
click at [817, 743] on span "button" at bounding box center [783, 746] width 1539 height 30
click at [0, 0] on slot "Register" at bounding box center [0, 0] width 0 height 0
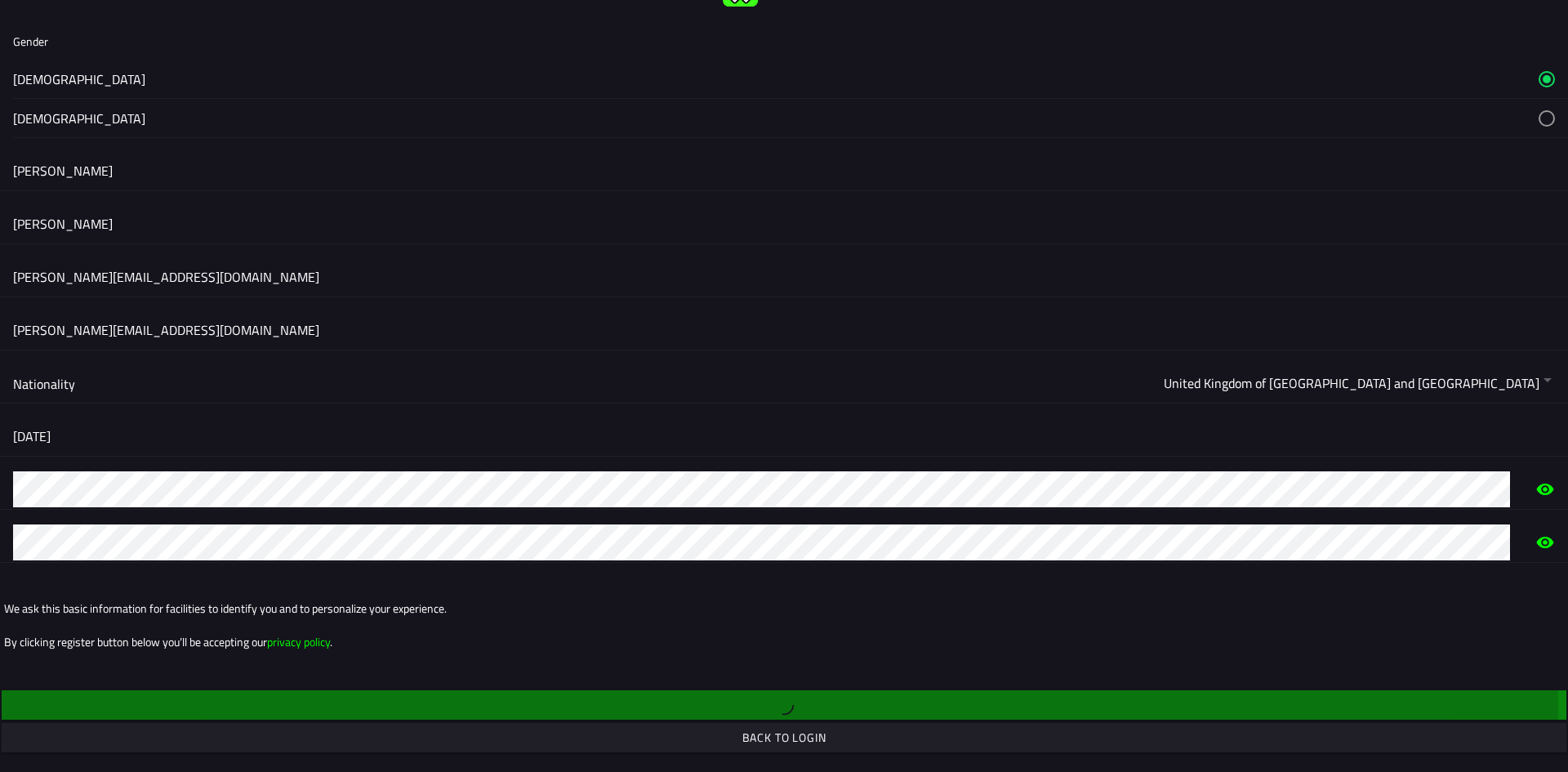
scroll to position [0, 0]
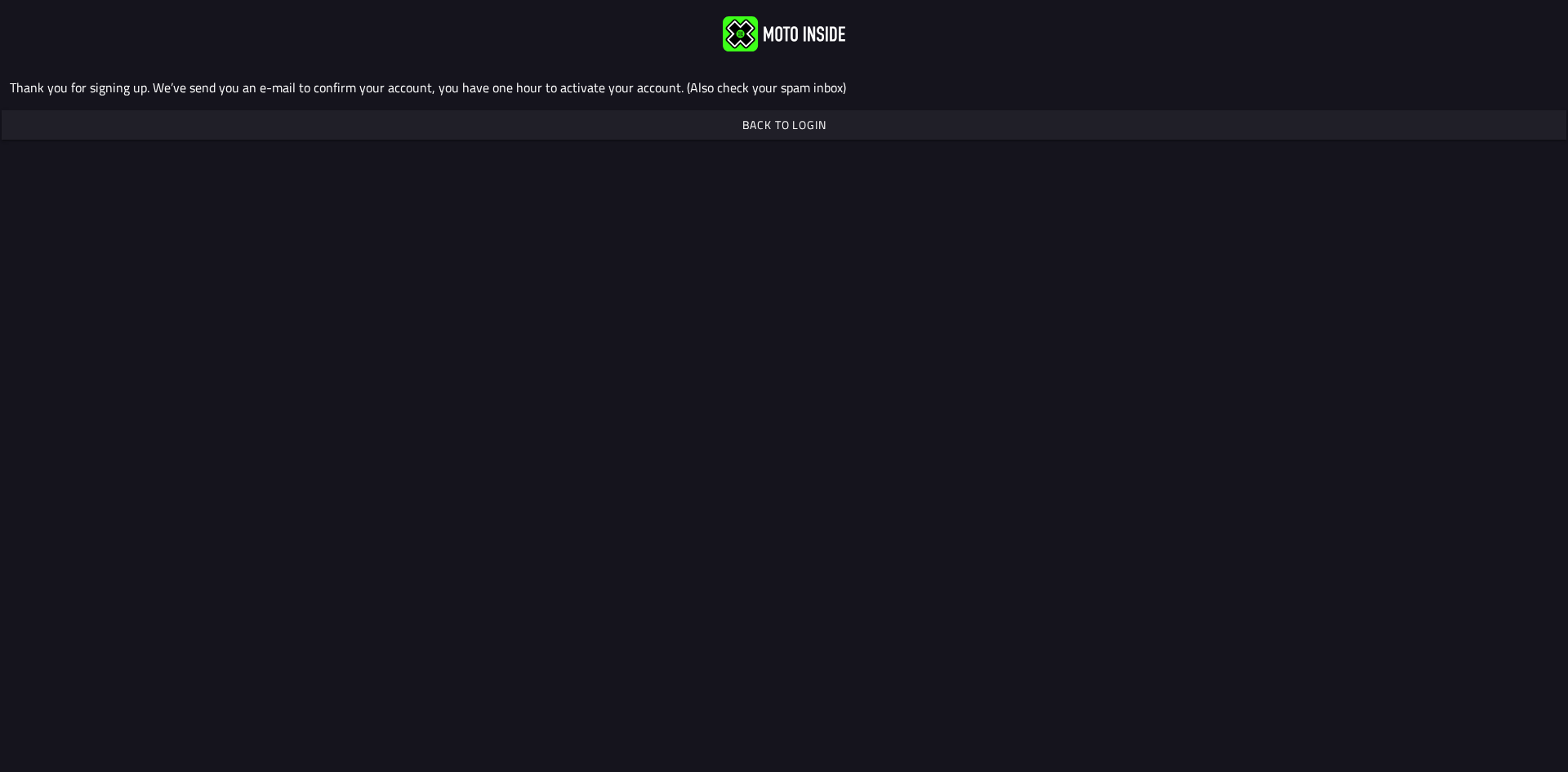
click at [0, 0] on slot "Back to login" at bounding box center [0, 0] width 0 height 0
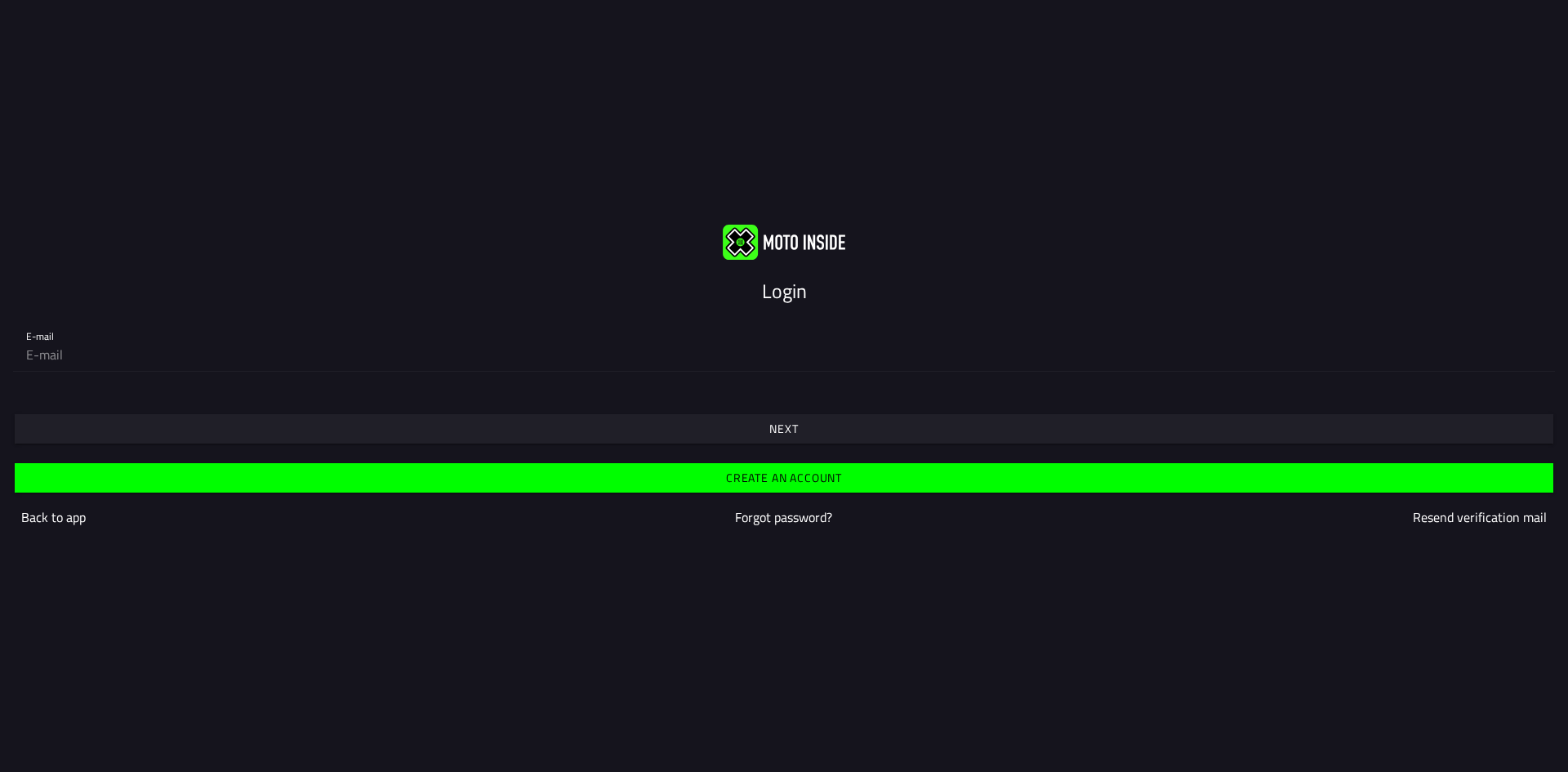
click at [815, 284] on div "Login" at bounding box center [784, 291] width 1568 height 30
click at [0, 0] on slot "Login" at bounding box center [0, 0] width 0 height 0
click at [799, 423] on span "Next" at bounding box center [783, 429] width 1513 height 30
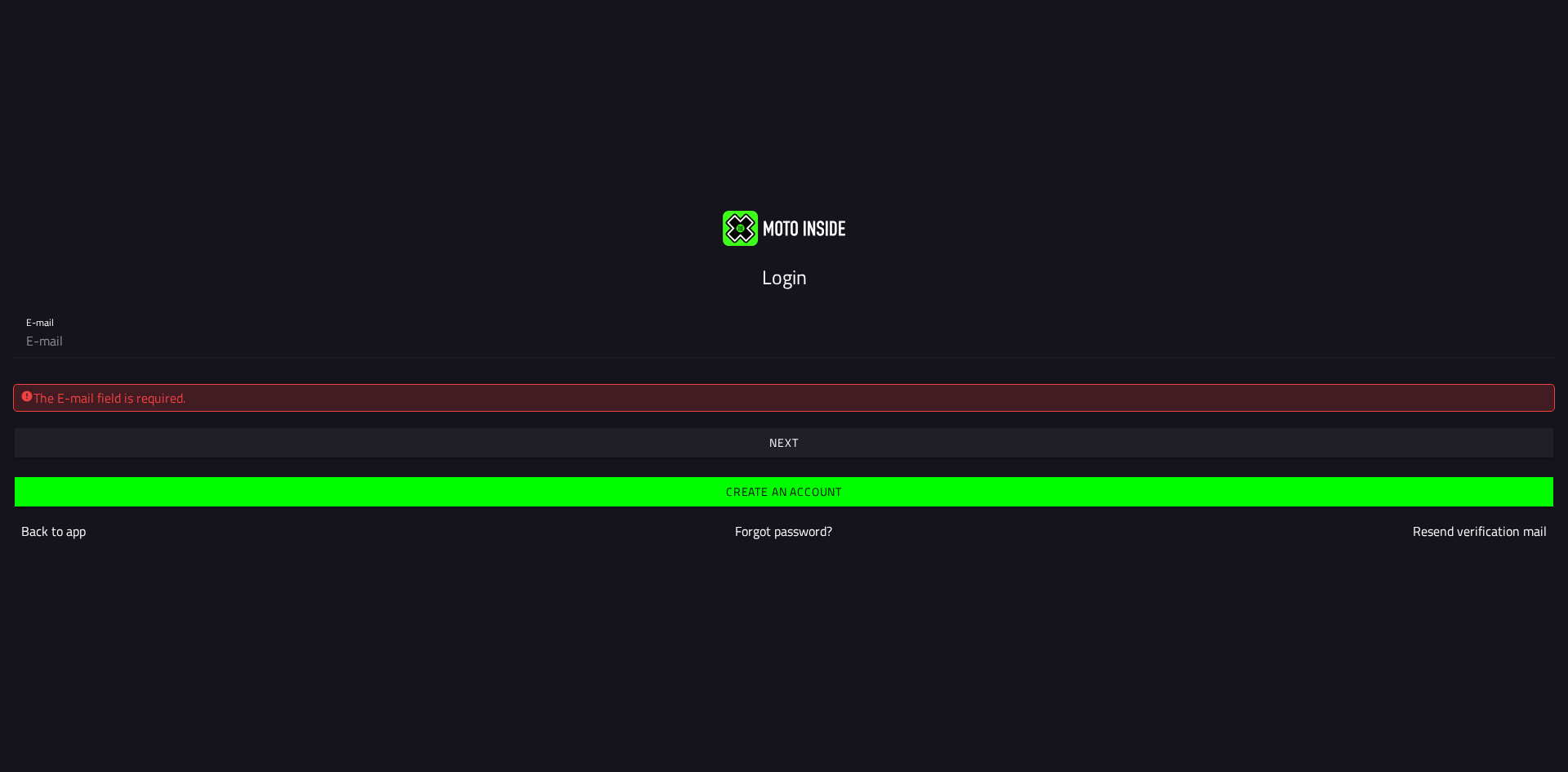
click at [234, 395] on div "The E-mail field is required." at bounding box center [783, 397] width 1527 height 20
click at [175, 340] on input "email" at bounding box center [784, 341] width 1516 height 33
type input "[PERSON_NAME][EMAIL_ADDRESS][DOMAIN_NAME]"
click at [767, 448] on span "button" at bounding box center [783, 443] width 1513 height 30
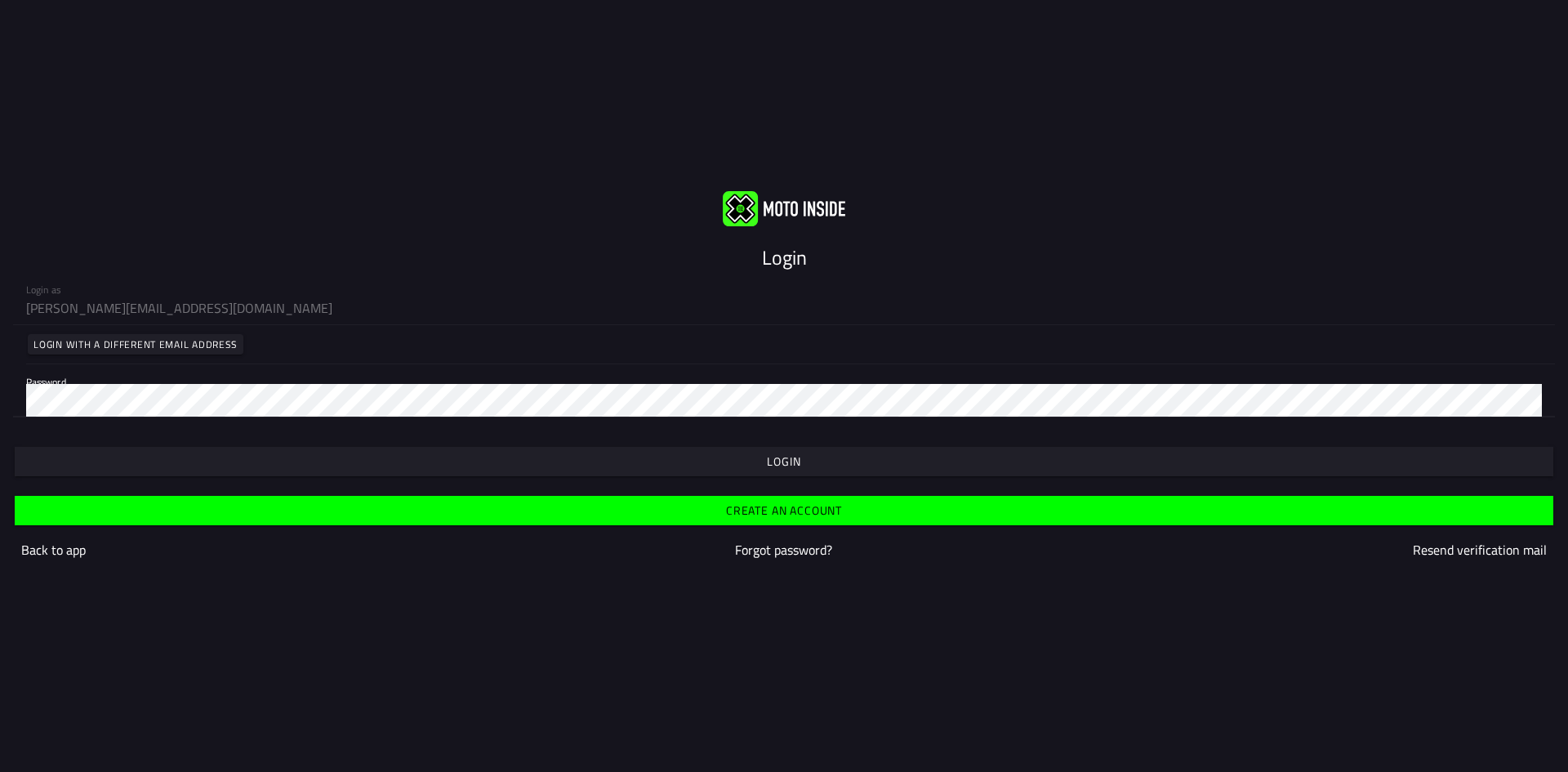
click at [767, 448] on span "button" at bounding box center [783, 462] width 1513 height 30
